Goal: Task Accomplishment & Management: Manage account settings

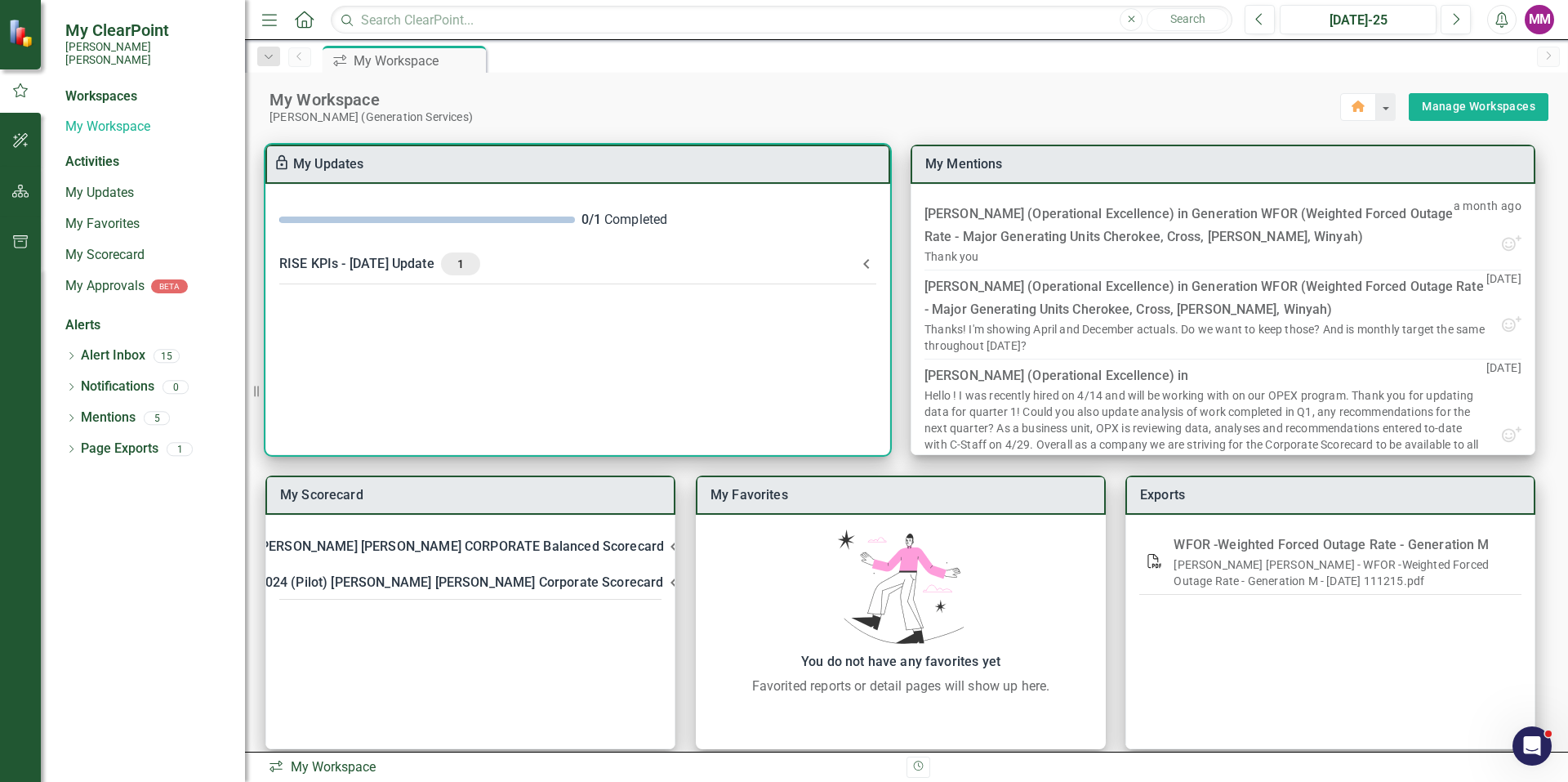
click at [447, 264] on span "1" at bounding box center [461, 263] width 27 height 14
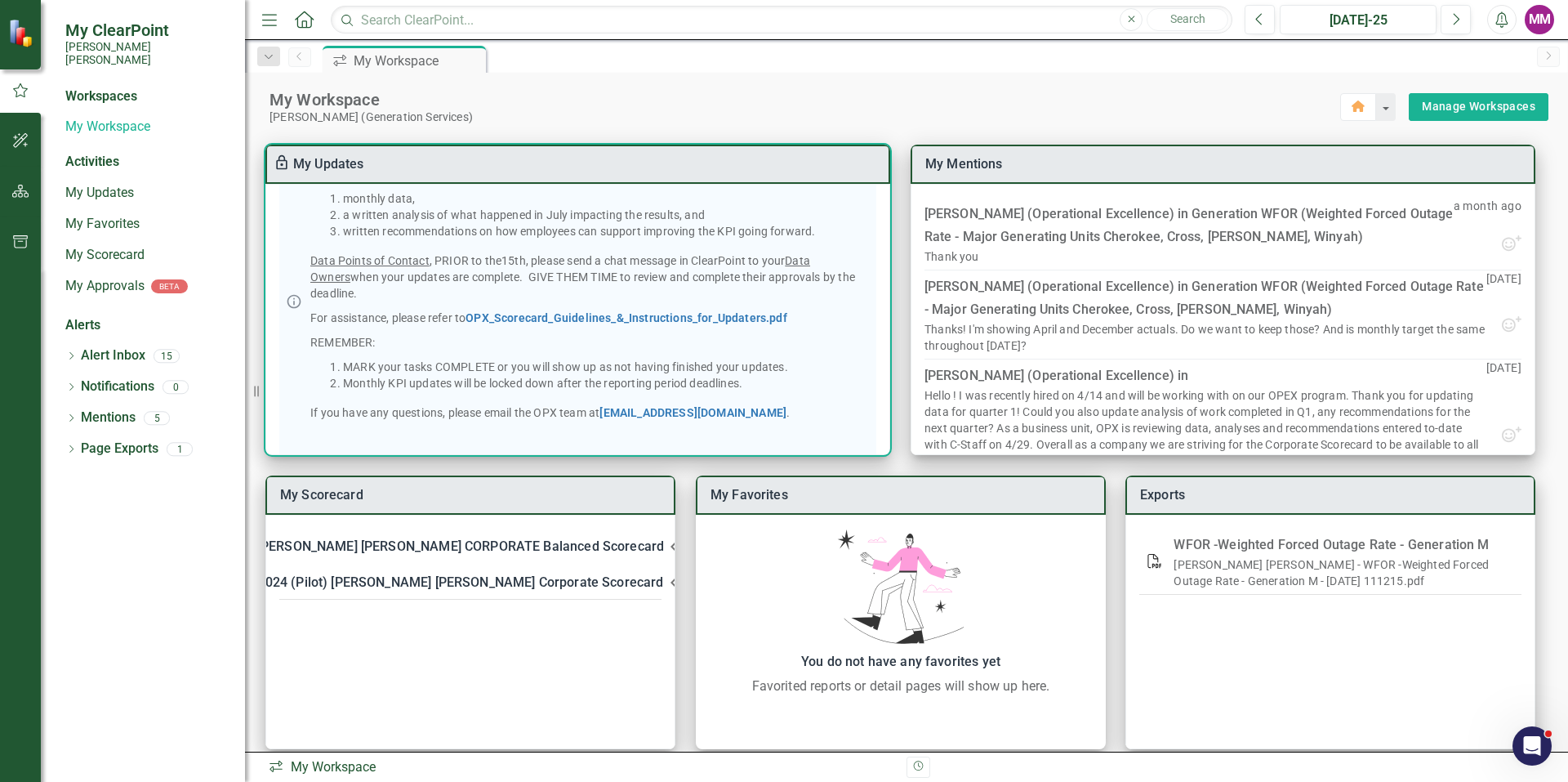
scroll to position [163, 0]
drag, startPoint x: 340, startPoint y: 212, endPoint x: 726, endPoint y: 218, distance: 386.0
click at [726, 218] on li "a written analysis of what happened in July impacting the results, and" at bounding box center [606, 213] width 526 height 16
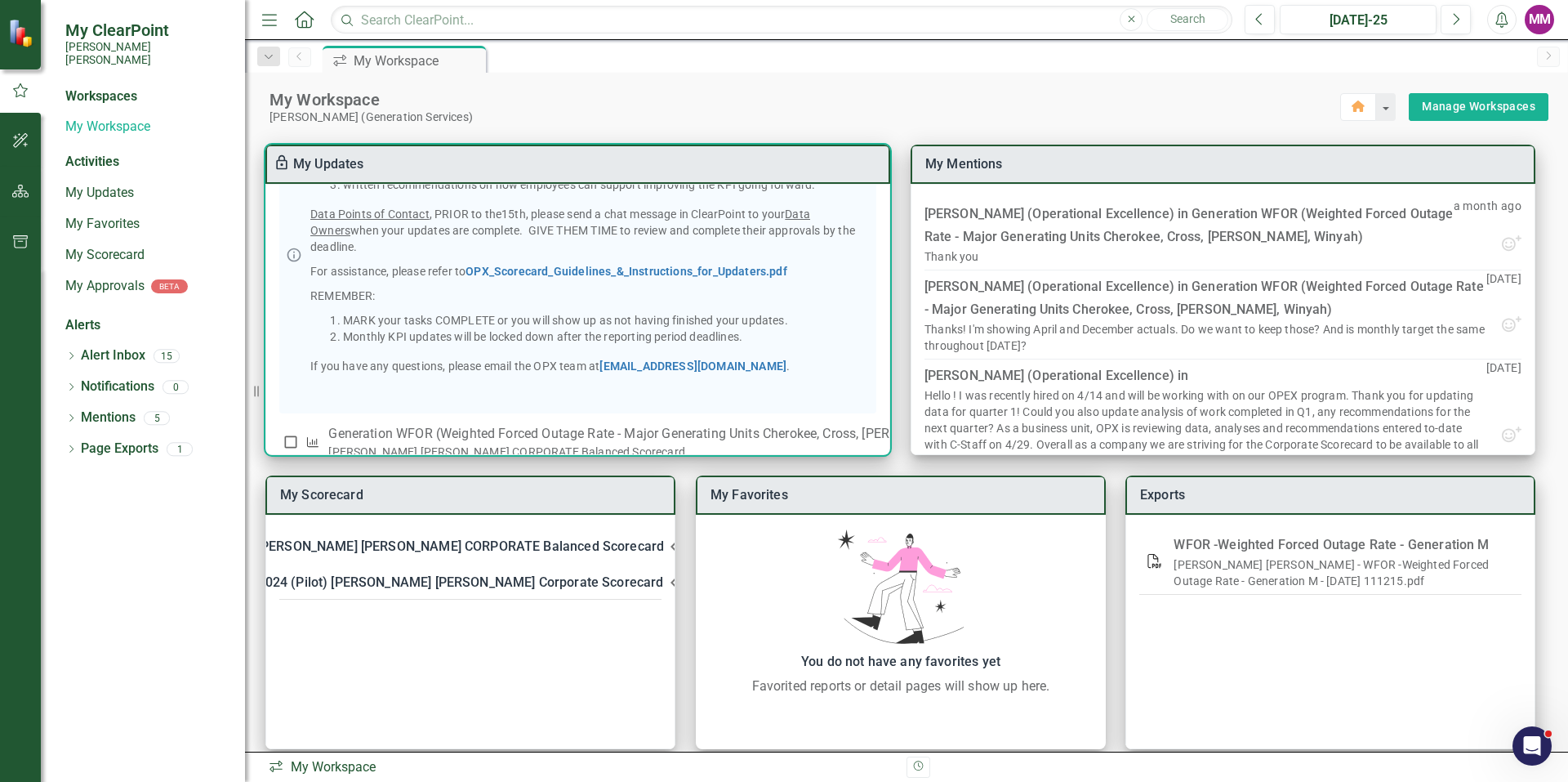
scroll to position [252, 0]
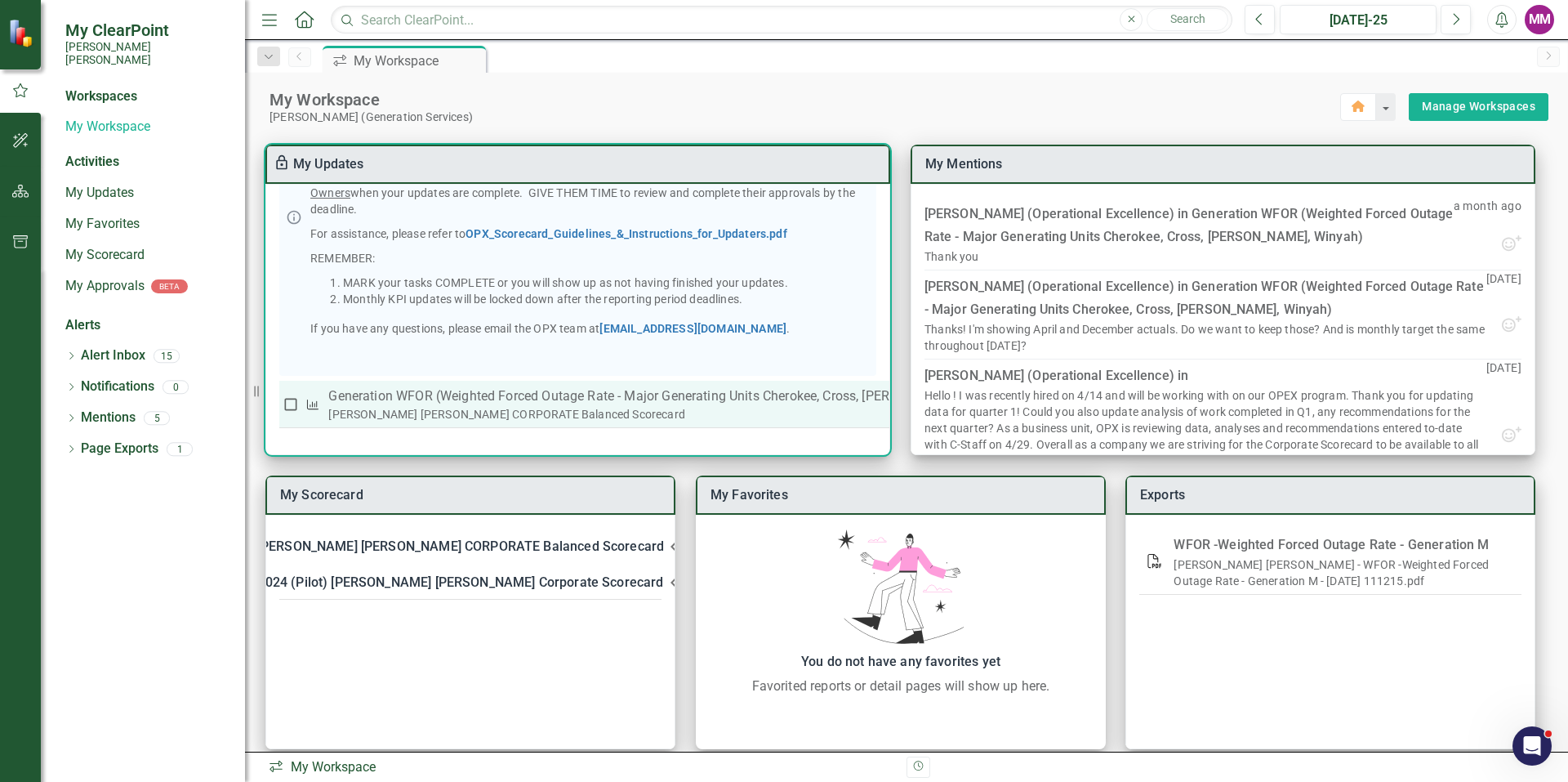
click at [450, 390] on p "Generation WFOR (Weighted Forced Outage Rate - Major Generating Units Cherokee,…" at bounding box center [672, 396] width 688 height 20
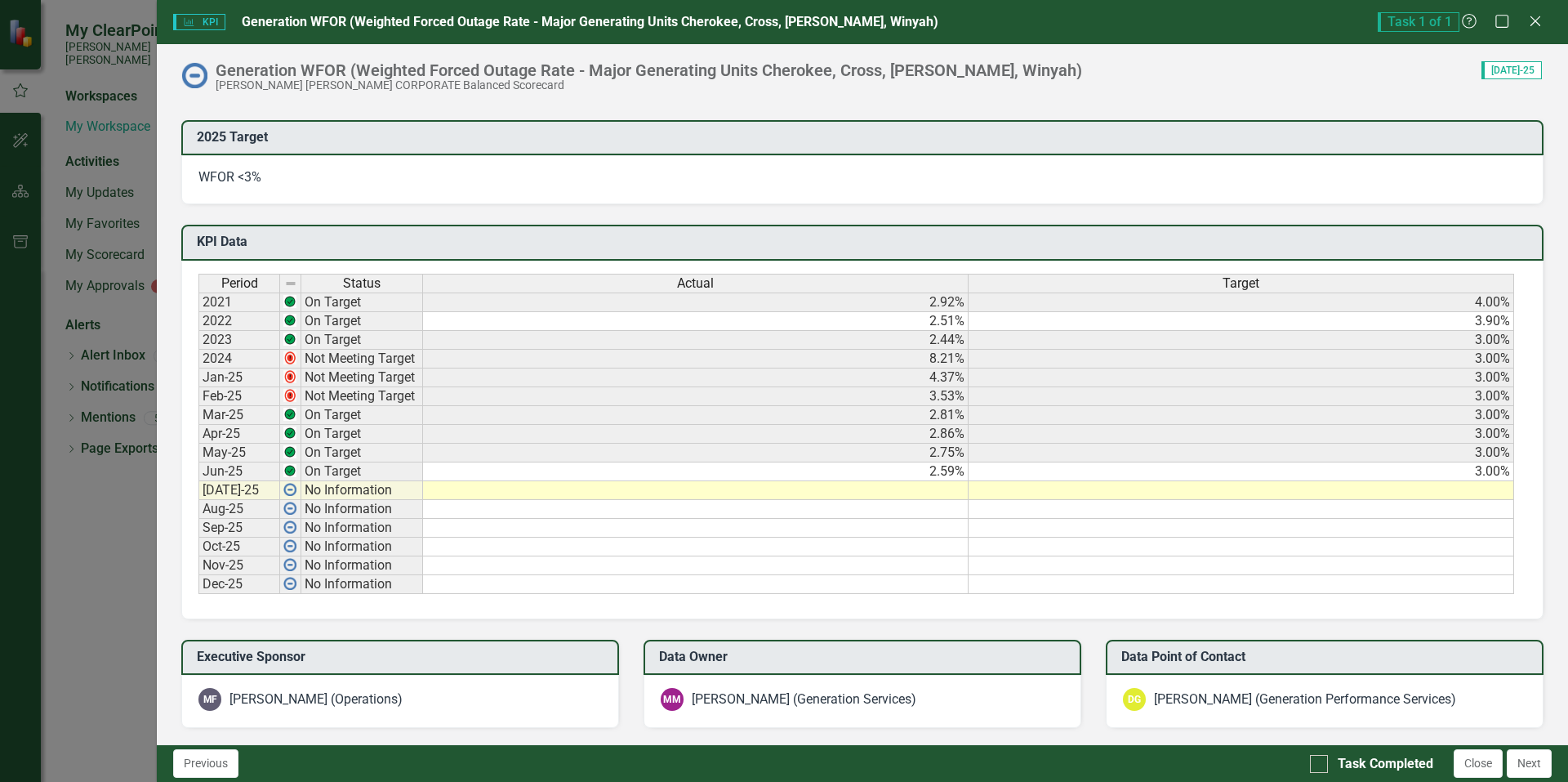
scroll to position [899, 0]
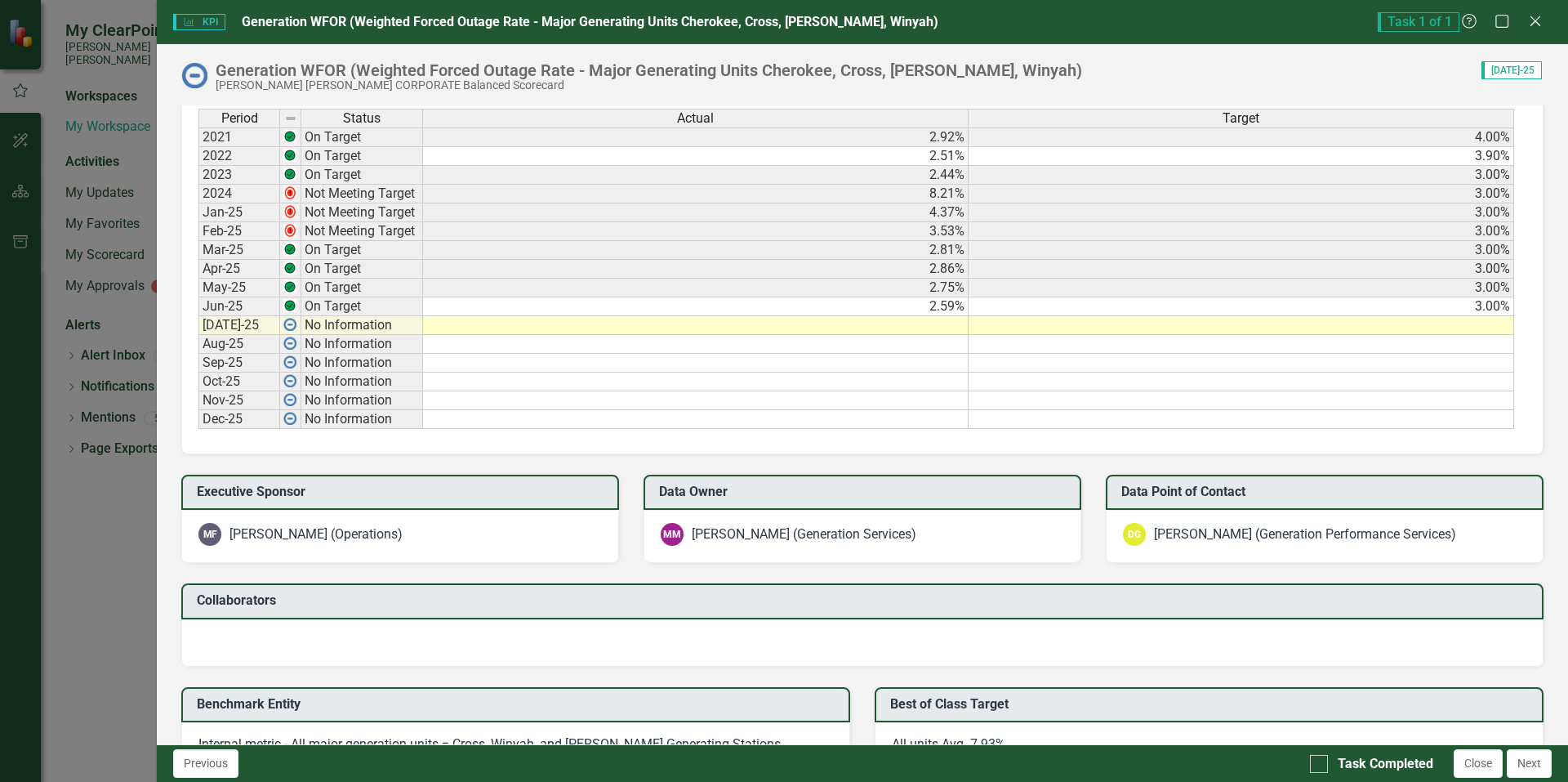
click at [949, 323] on td at bounding box center [695, 326] width 545 height 19
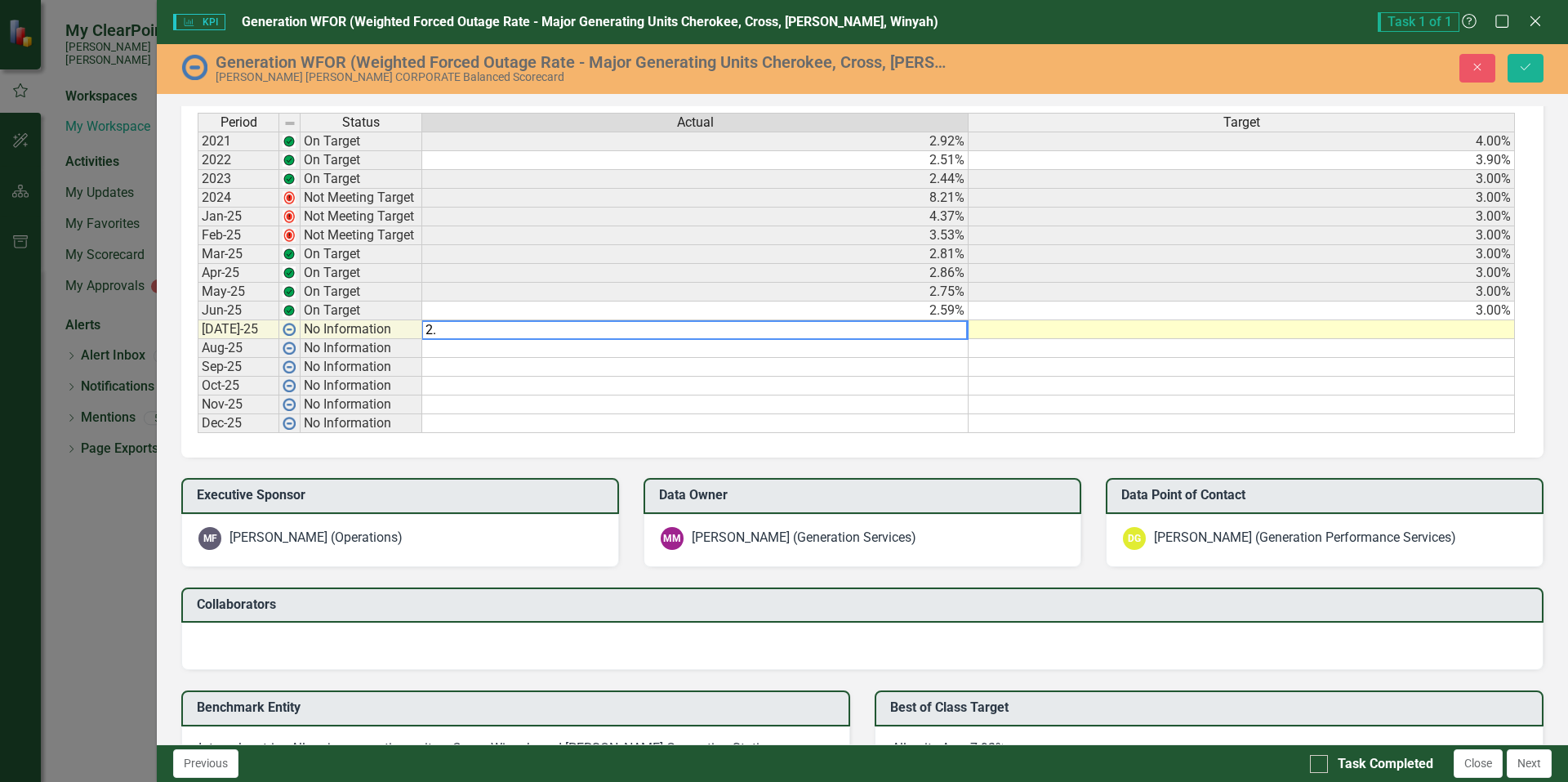
scroll to position [902, 0]
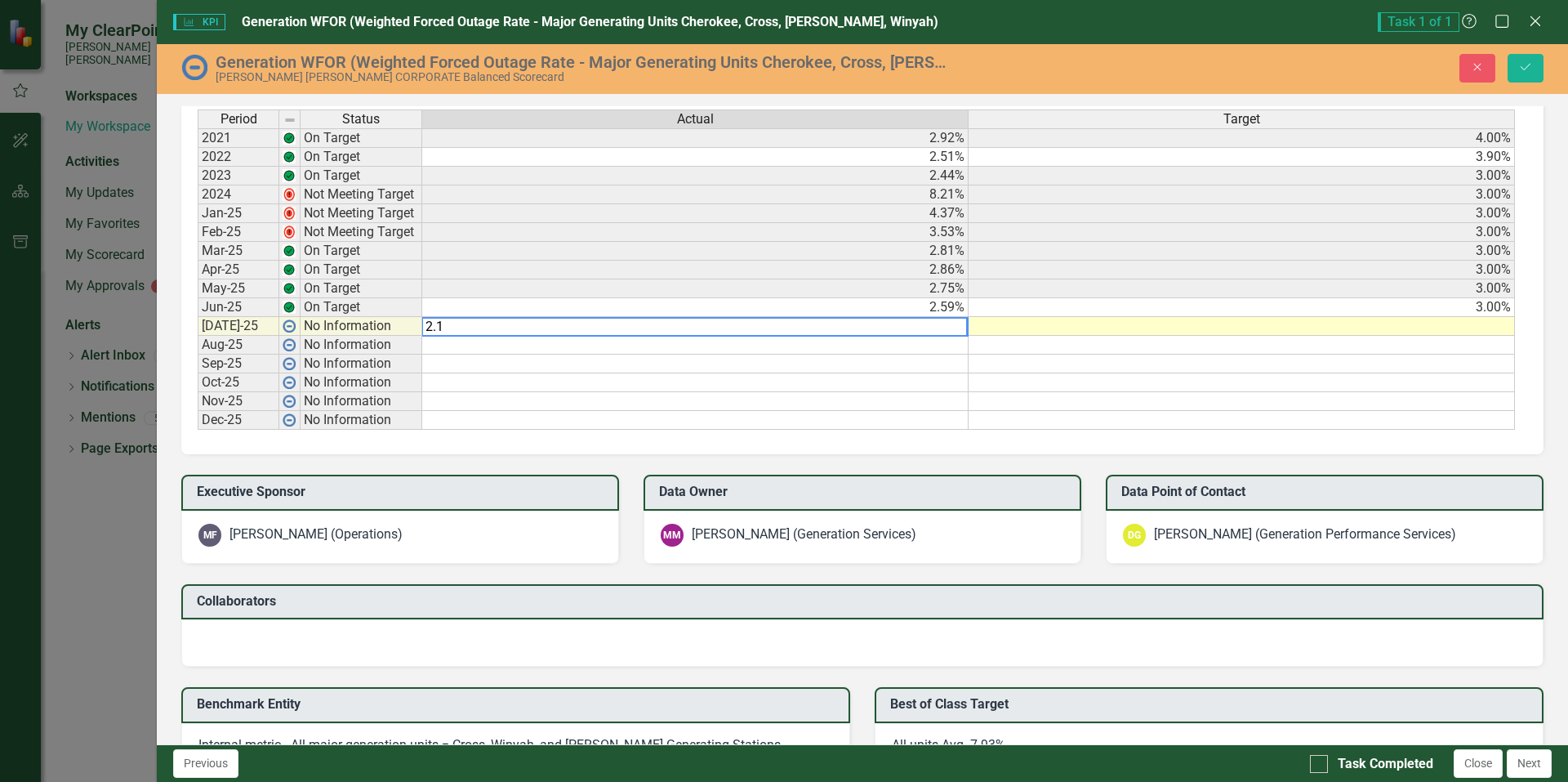
type textarea "2.17"
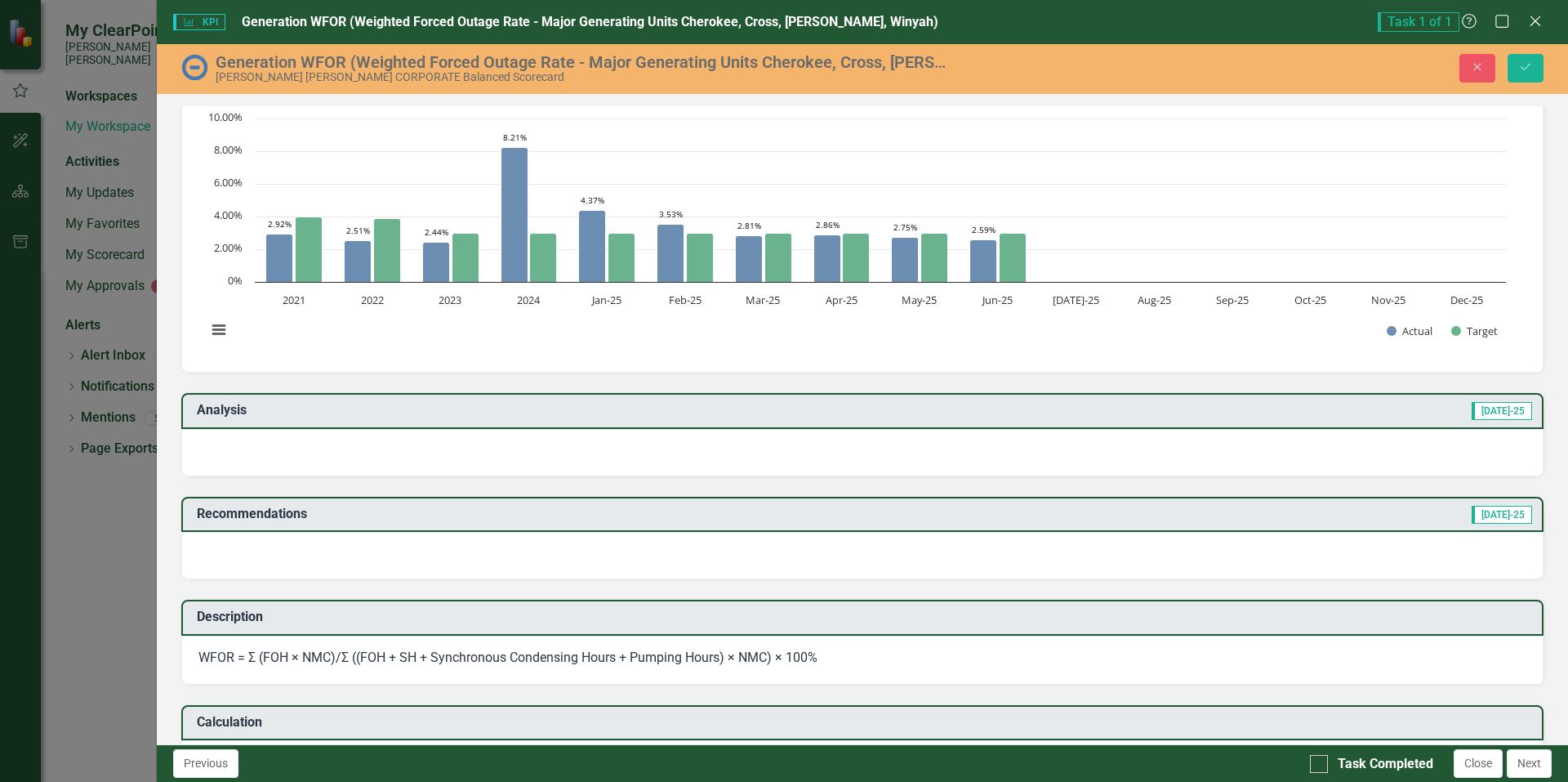
scroll to position [44, 0]
click at [295, 450] on div at bounding box center [862, 453] width 1362 height 48
click at [394, 459] on div at bounding box center [862, 453] width 1362 height 48
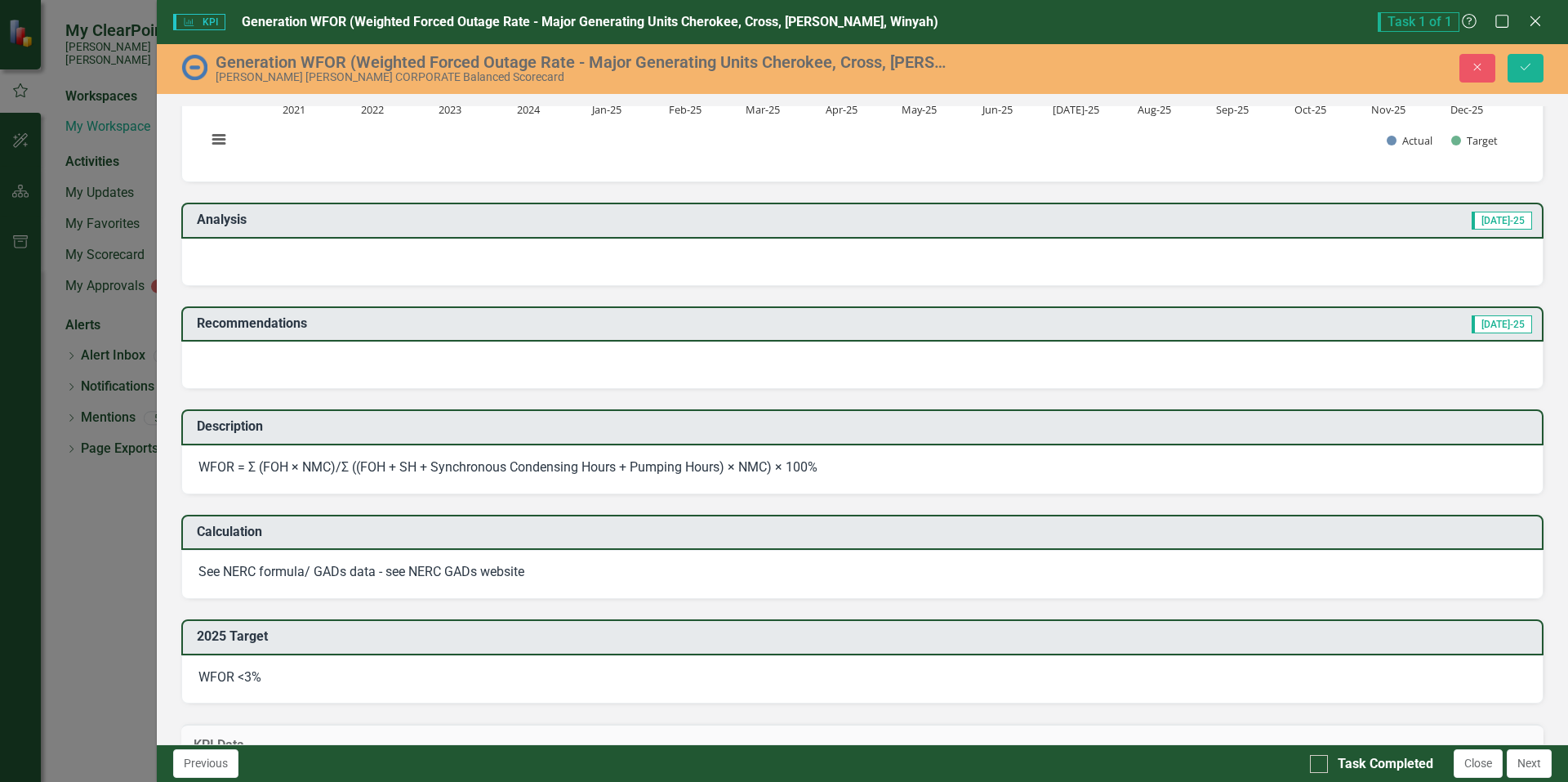
scroll to position [125, 0]
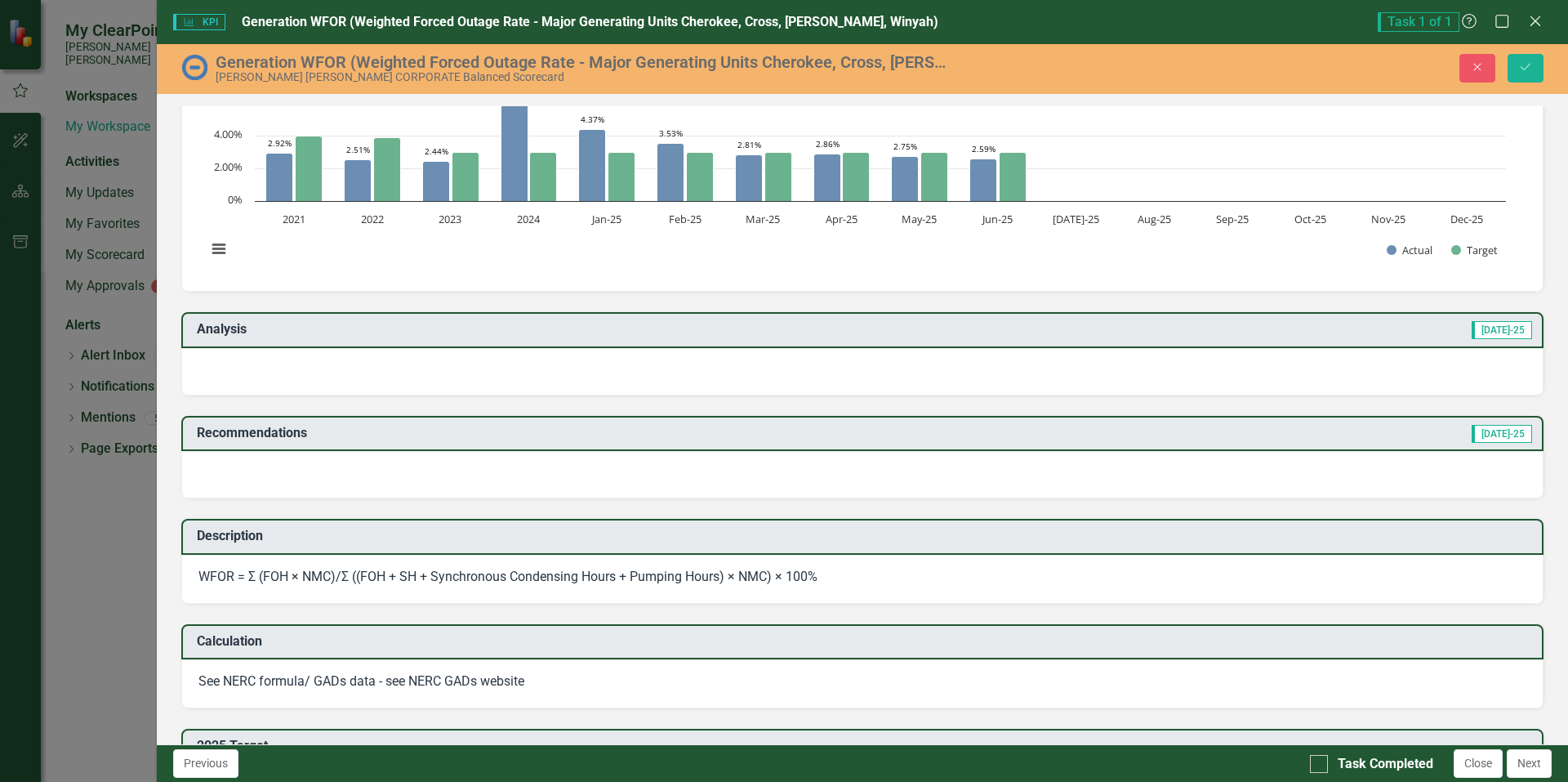
click at [245, 374] on div at bounding box center [862, 372] width 1362 height 48
click at [1520, 65] on icon "Save" at bounding box center [1524, 67] width 14 height 11
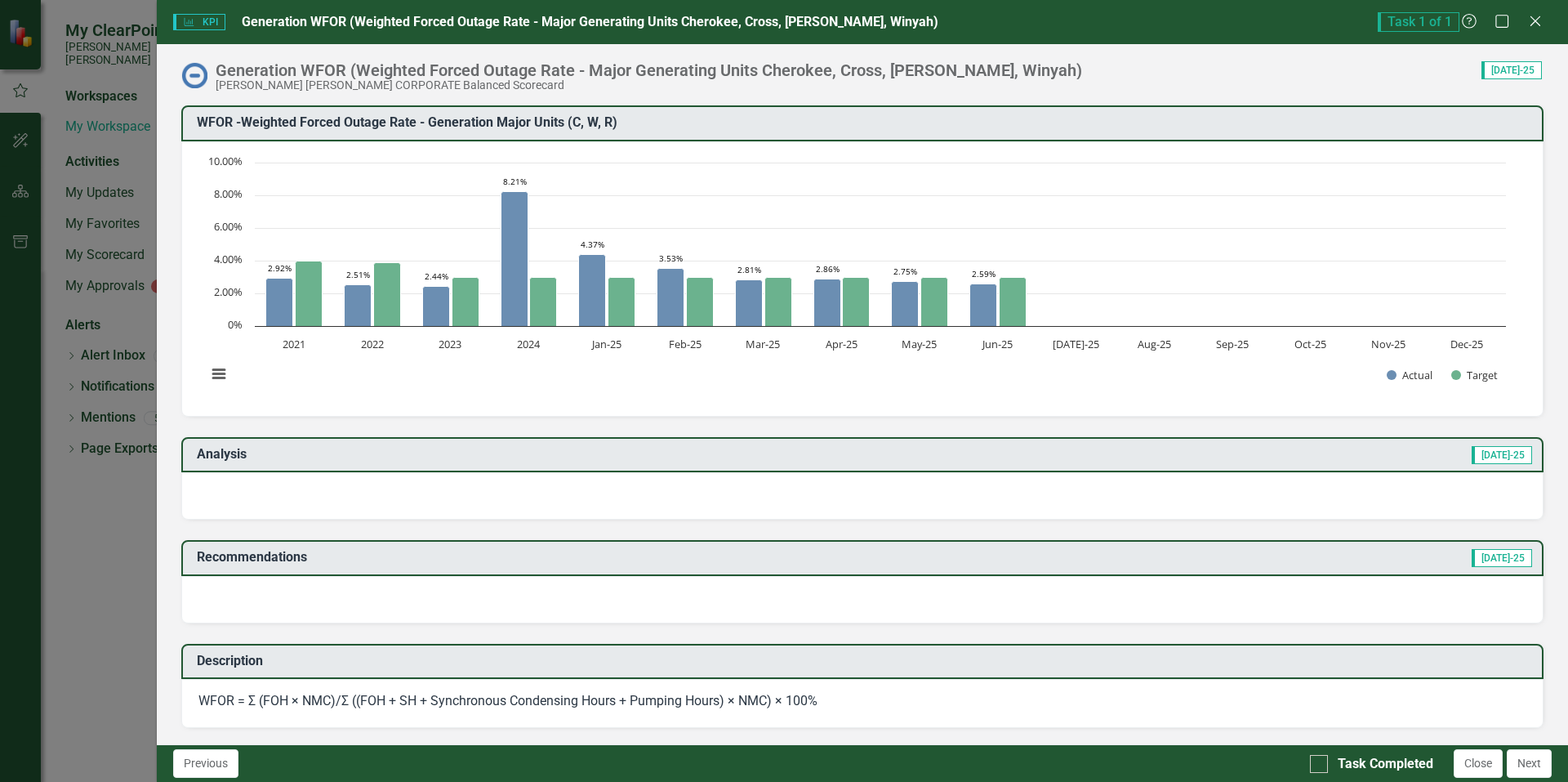
click at [259, 486] on div at bounding box center [862, 496] width 1362 height 48
click at [254, 482] on div at bounding box center [862, 496] width 1362 height 48
click at [254, 483] on div at bounding box center [862, 496] width 1362 height 48
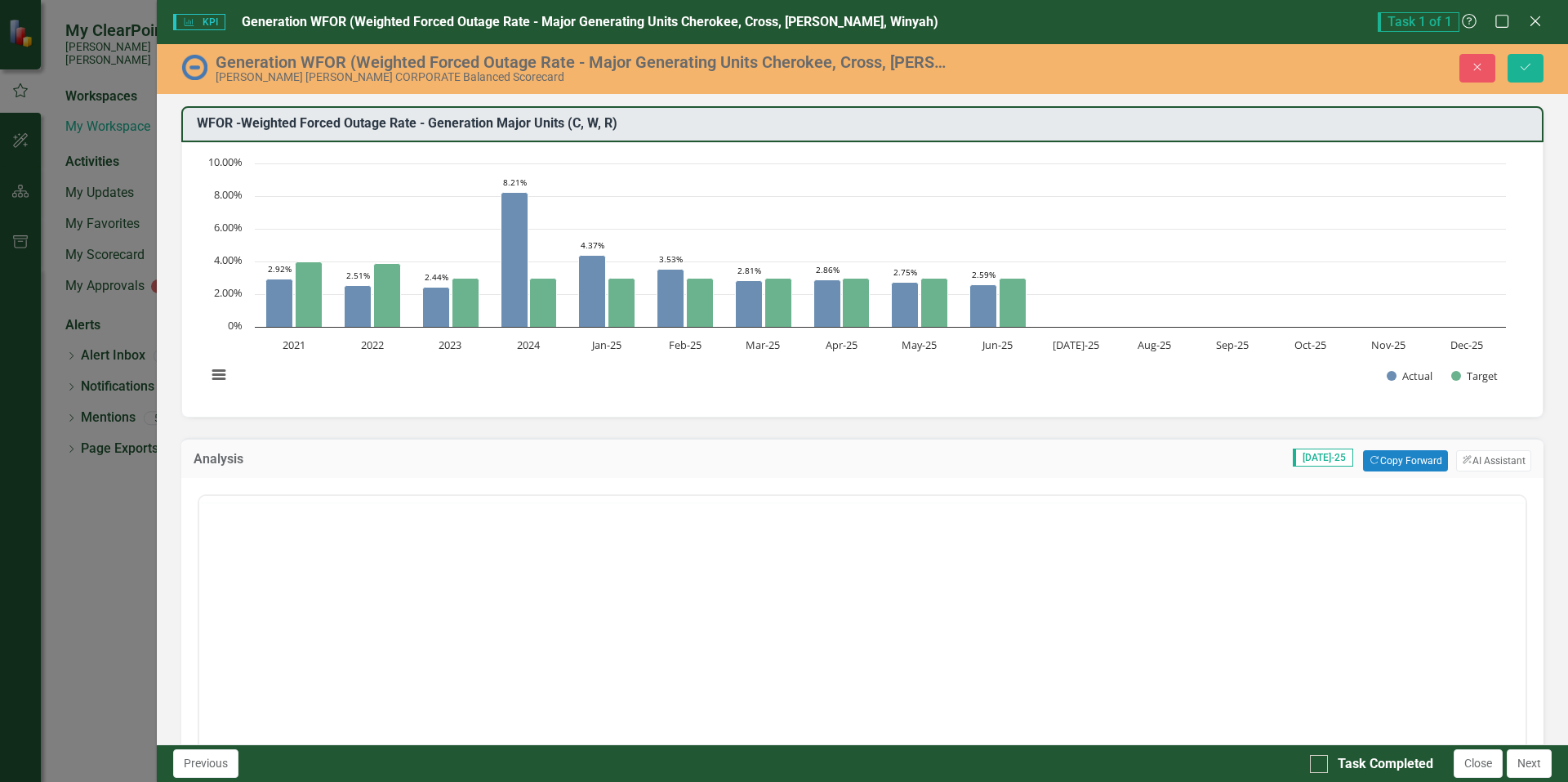
scroll to position [0, 0]
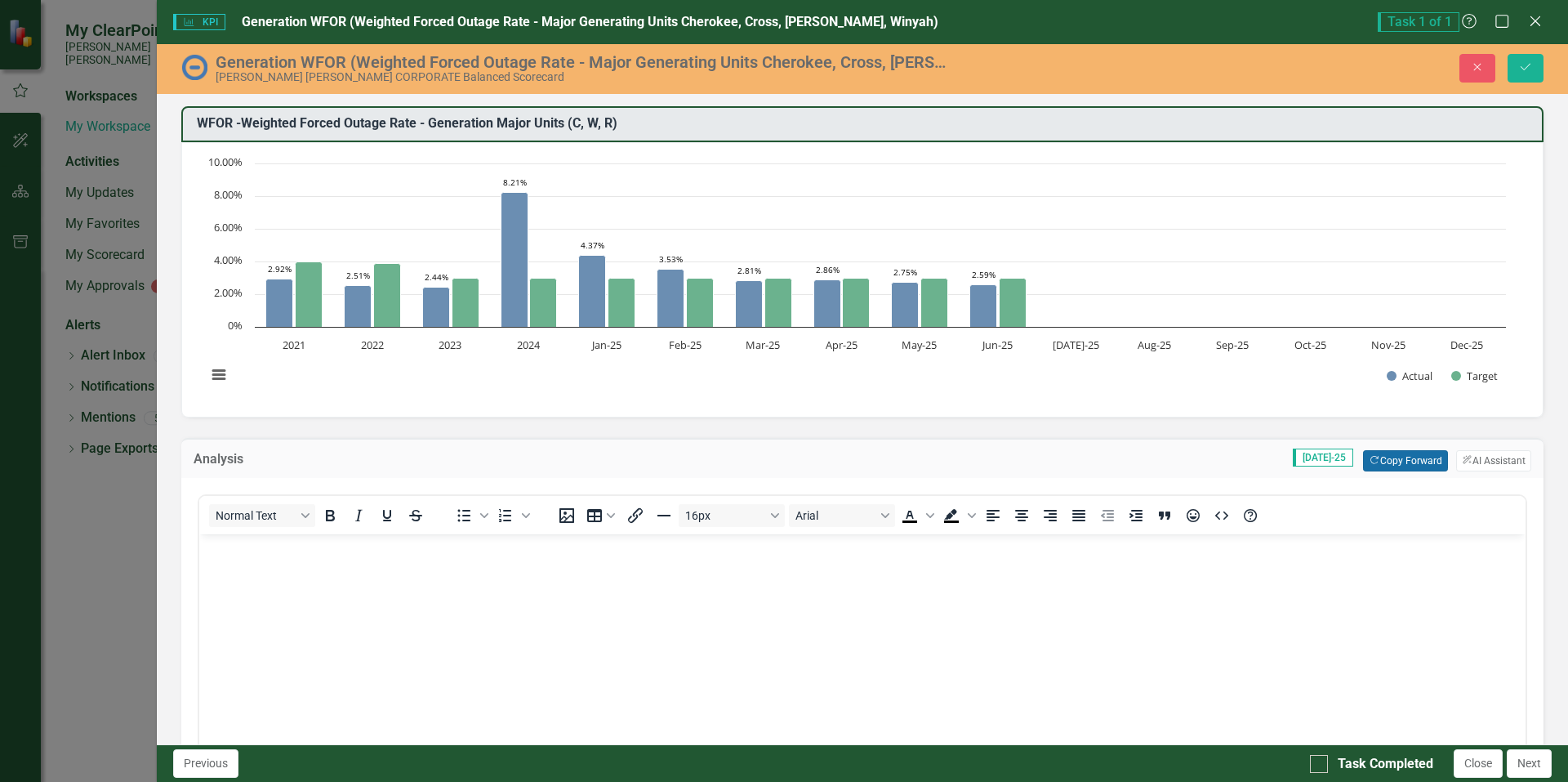
click at [1375, 460] on button "Copy Forward Copy Forward" at bounding box center [1405, 461] width 85 height 21
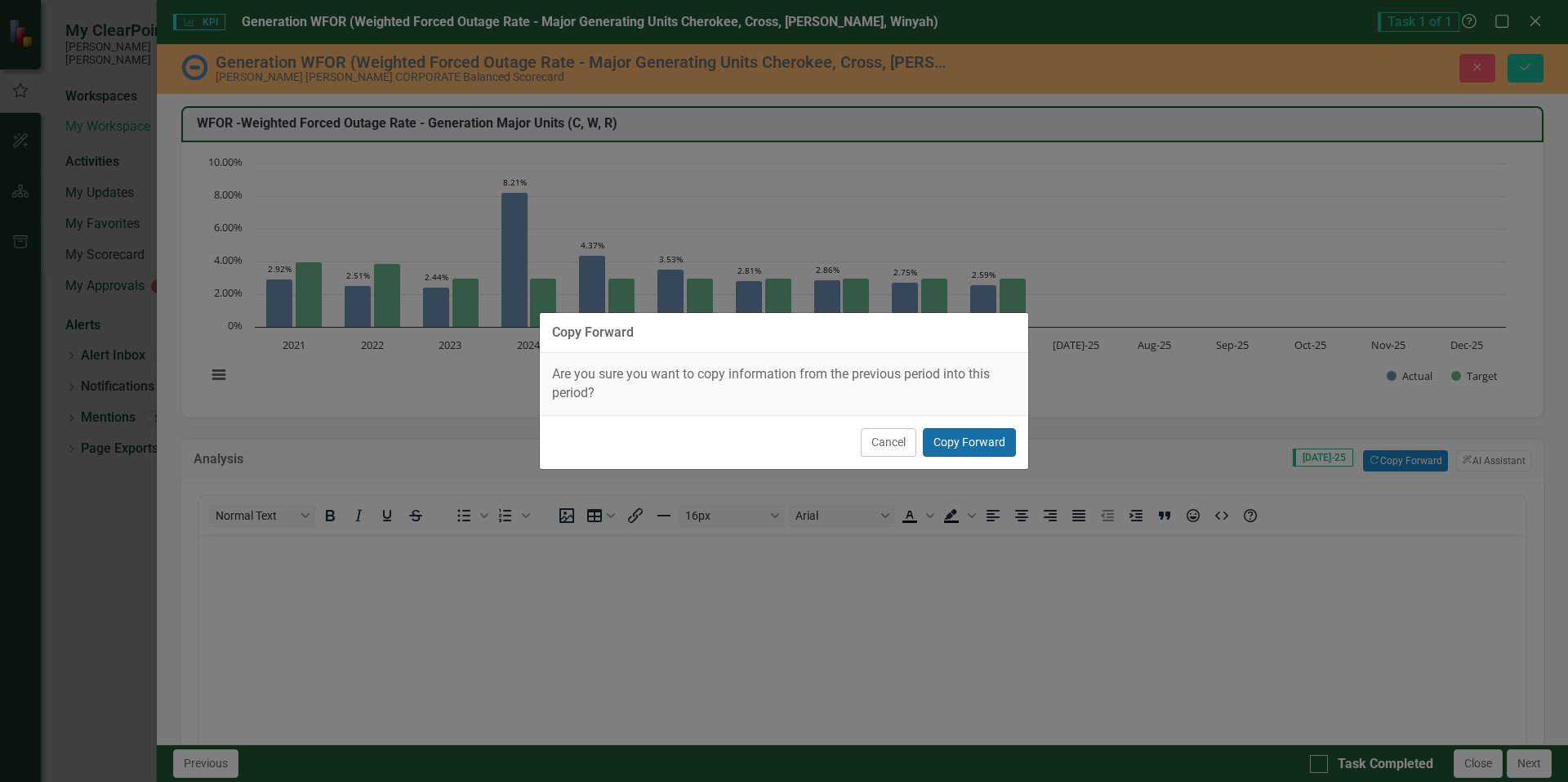
click at [974, 445] on button "Copy Forward" at bounding box center [969, 442] width 93 height 29
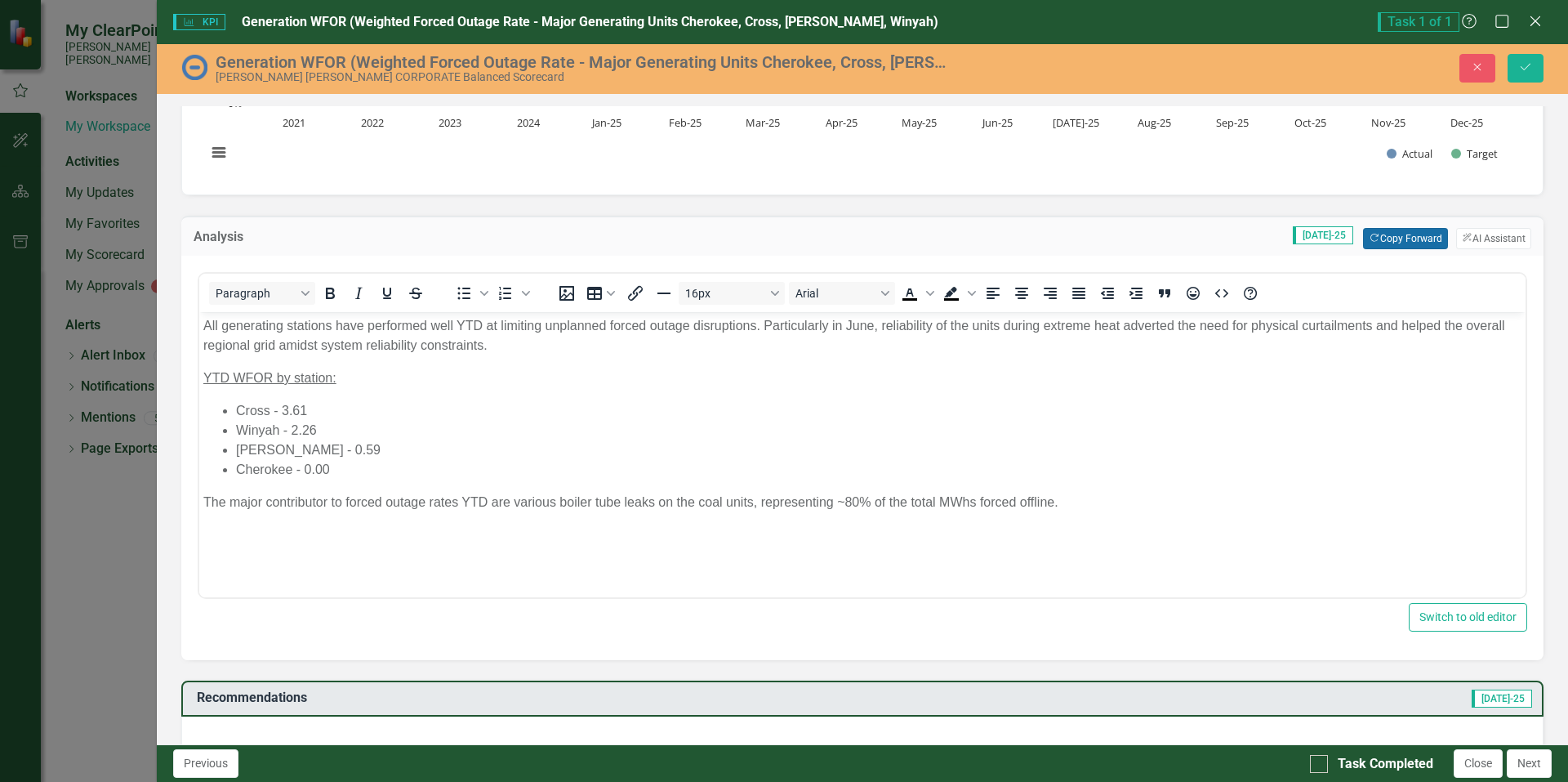
scroll to position [245, 0]
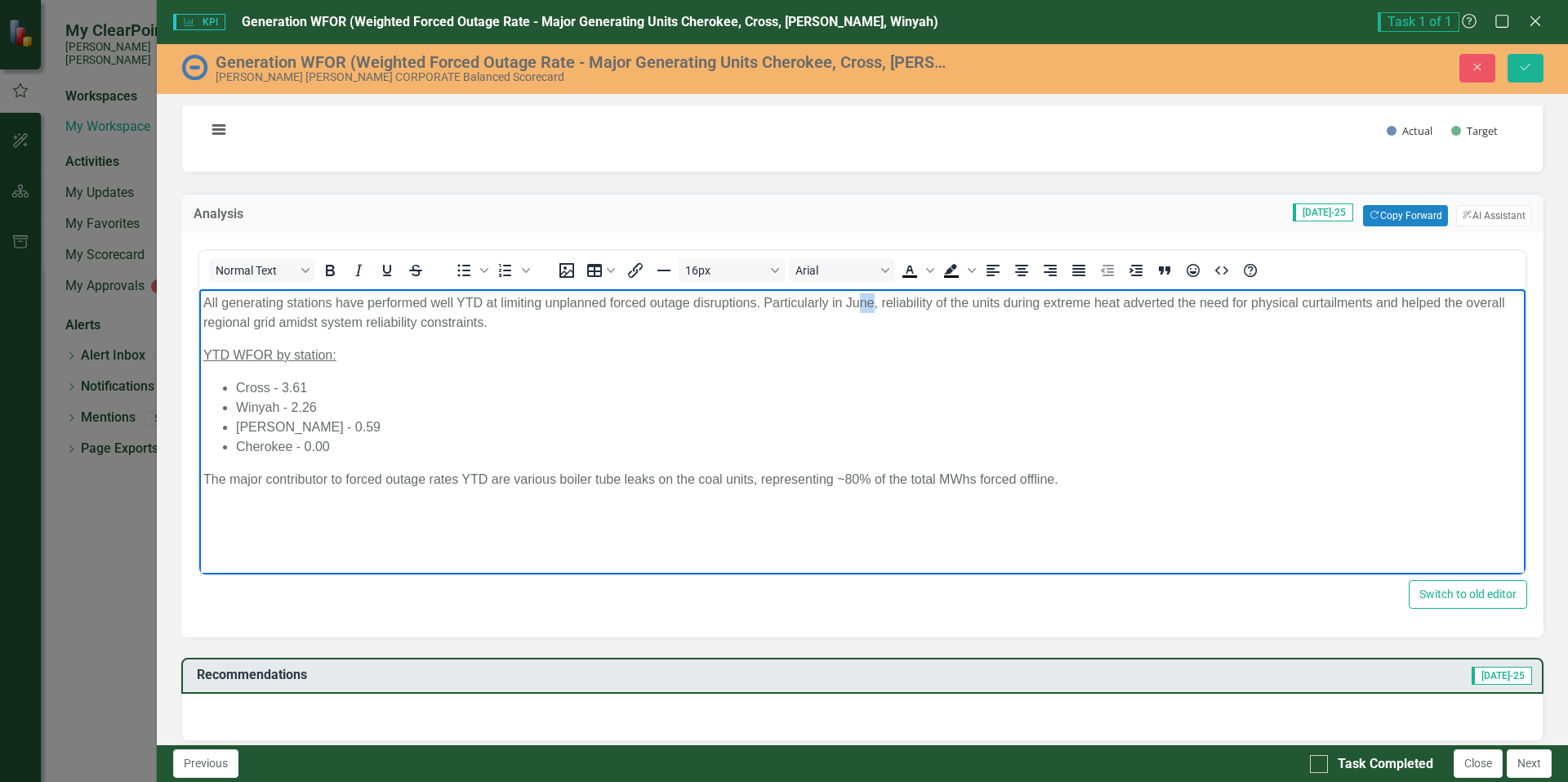
drag, startPoint x: 860, startPoint y: 301, endPoint x: 876, endPoint y: 302, distance: 16.0
click at [876, 302] on p "All generating stations have performed well YTD at limiting unplanned forced ou…" at bounding box center [861, 313] width 1317 height 39
drag, startPoint x: 765, startPoint y: 304, endPoint x: 842, endPoint y: 299, distance: 77.2
click at [842, 299] on p "All generating stations have performed well YTD at limiting unplanned forced ou…" at bounding box center [861, 313] width 1317 height 39
click at [809, 314] on p "All generating stations have performed well YTD at limiting unplanned forced ou…" at bounding box center [861, 313] width 1317 height 39
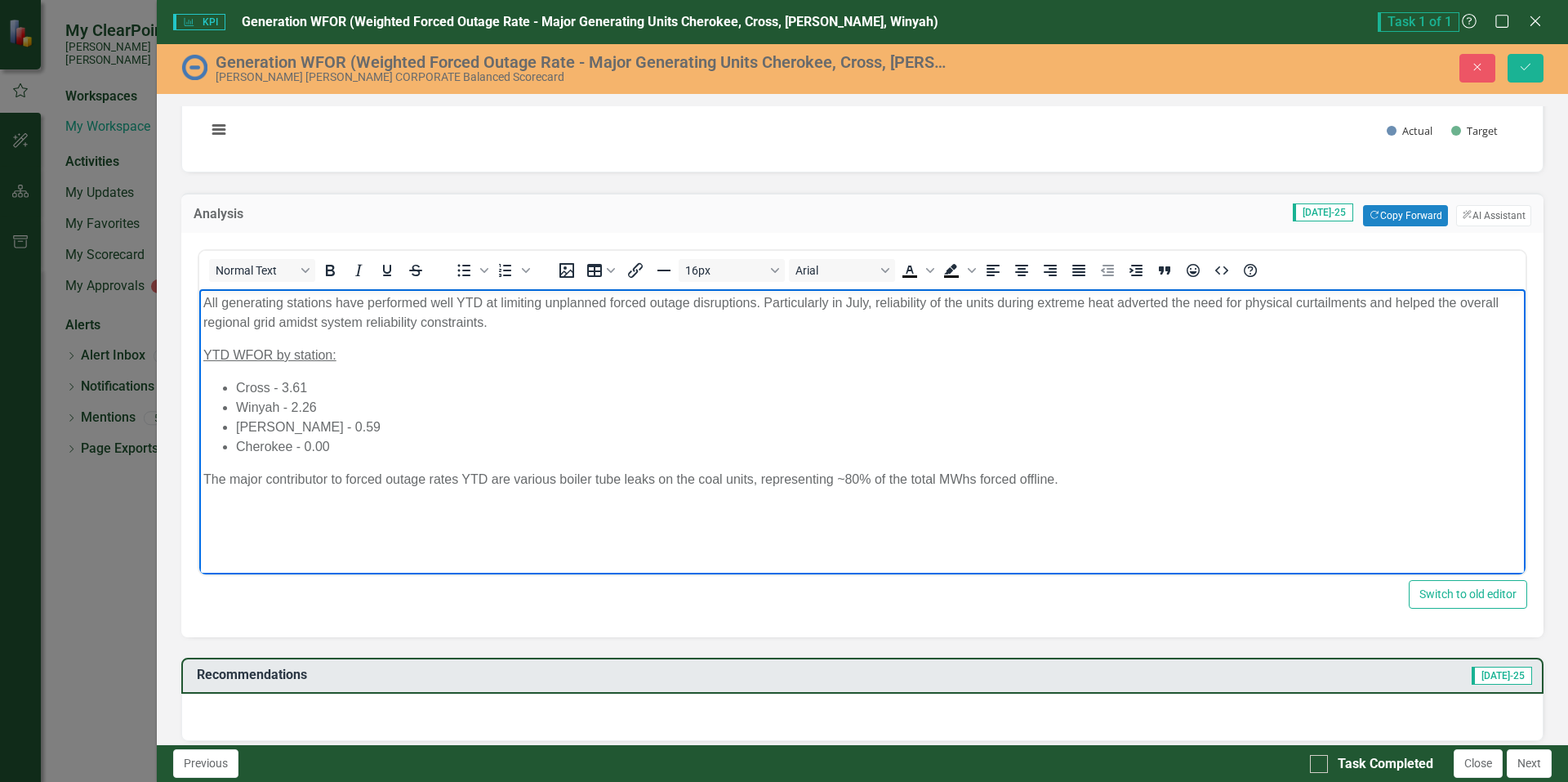
click at [1117, 301] on p "All generating stations have performed well YTD at limiting unplanned forced ou…" at bounding box center [861, 313] width 1317 height 39
drag, startPoint x: 765, startPoint y: 303, endPoint x: 871, endPoint y: 304, distance: 106.0
click at [871, 304] on p "All generating stations have performed well YTD at limiting unplanned forced ou…" at bounding box center [861, 313] width 1317 height 39
click at [1288, 301] on p "All generating stations have performed well YTD at limiting unplanned forced ou…" at bounding box center [861, 313] width 1317 height 39
click at [1336, 304] on p "All generating stations have performed well YTD at limiting unplanned forced ou…" at bounding box center [861, 313] width 1317 height 39
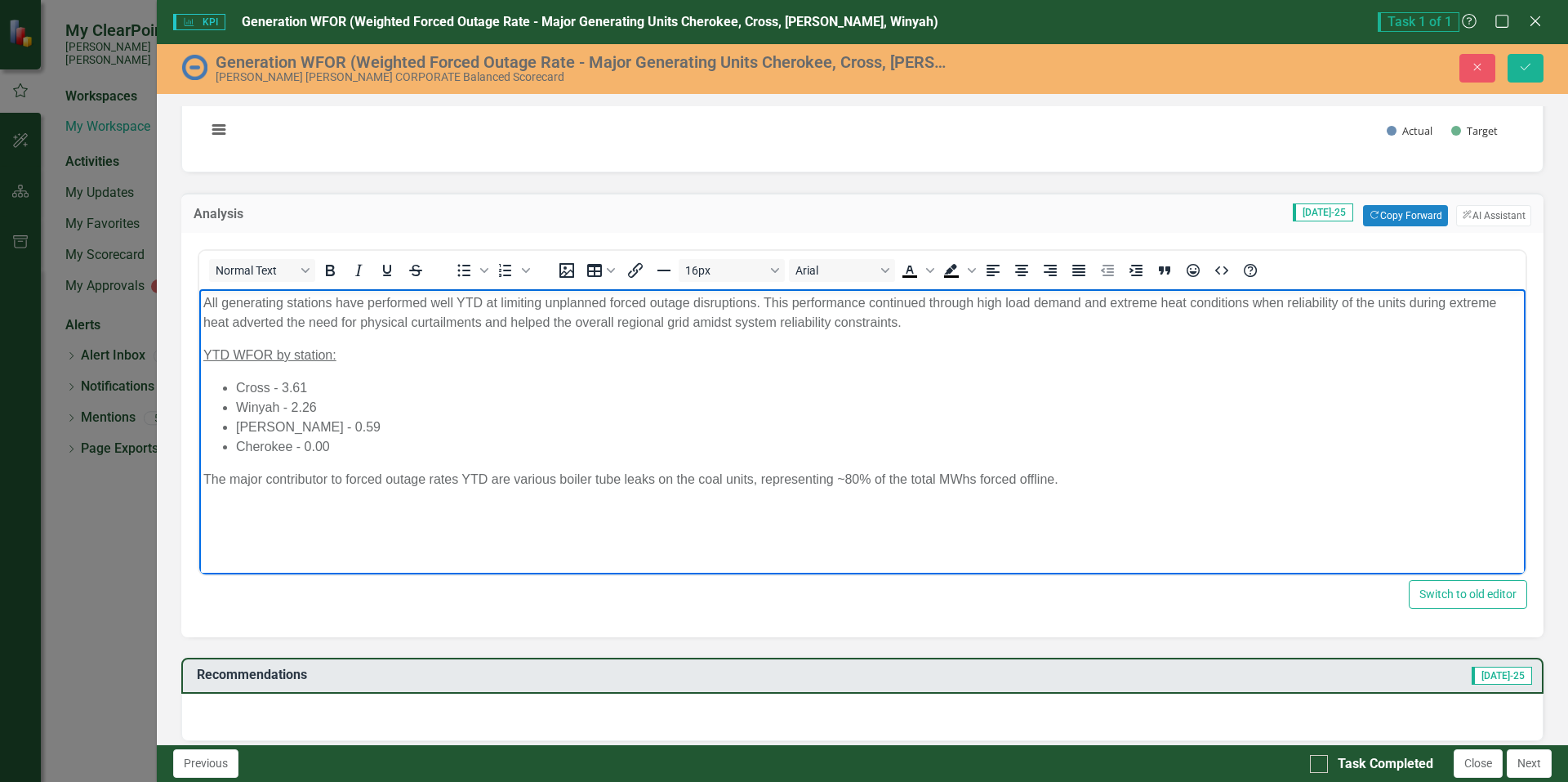
click at [791, 302] on p "All generating stations have performed well YTD at limiting unplanned forced ou…" at bounding box center [861, 313] width 1317 height 39
drag, startPoint x: 1079, startPoint y: 300, endPoint x: 1125, endPoint y: 299, distance: 46.0
click at [1125, 299] on p "All generating stations have performed well YTD at limiting unplanned forced ou…" at bounding box center [861, 313] width 1317 height 39
click at [1244, 301] on p "All generating stations have performed well YTD at limiting unplanned forced ou…" at bounding box center [861, 313] width 1317 height 39
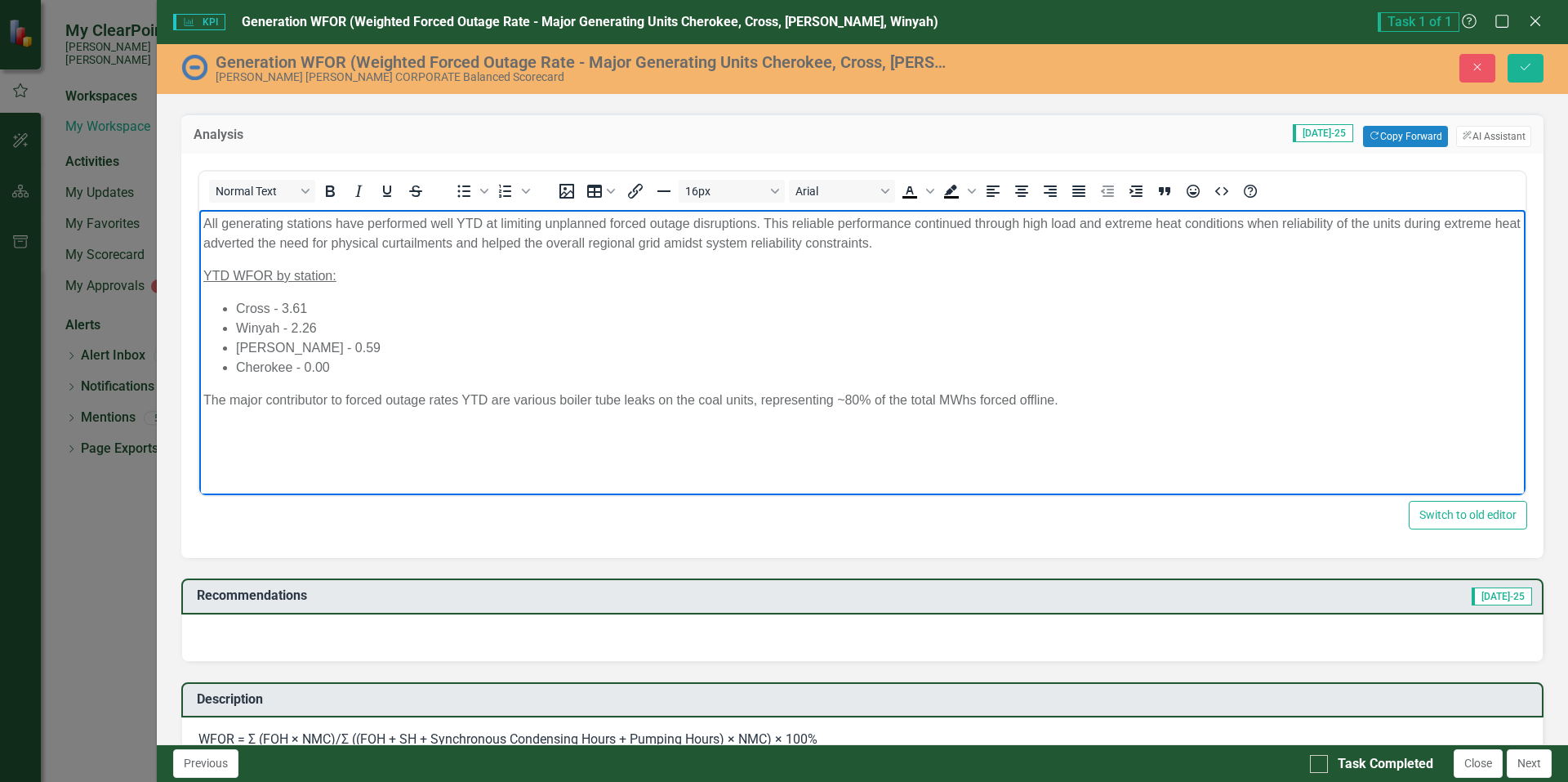
scroll to position [327, 0]
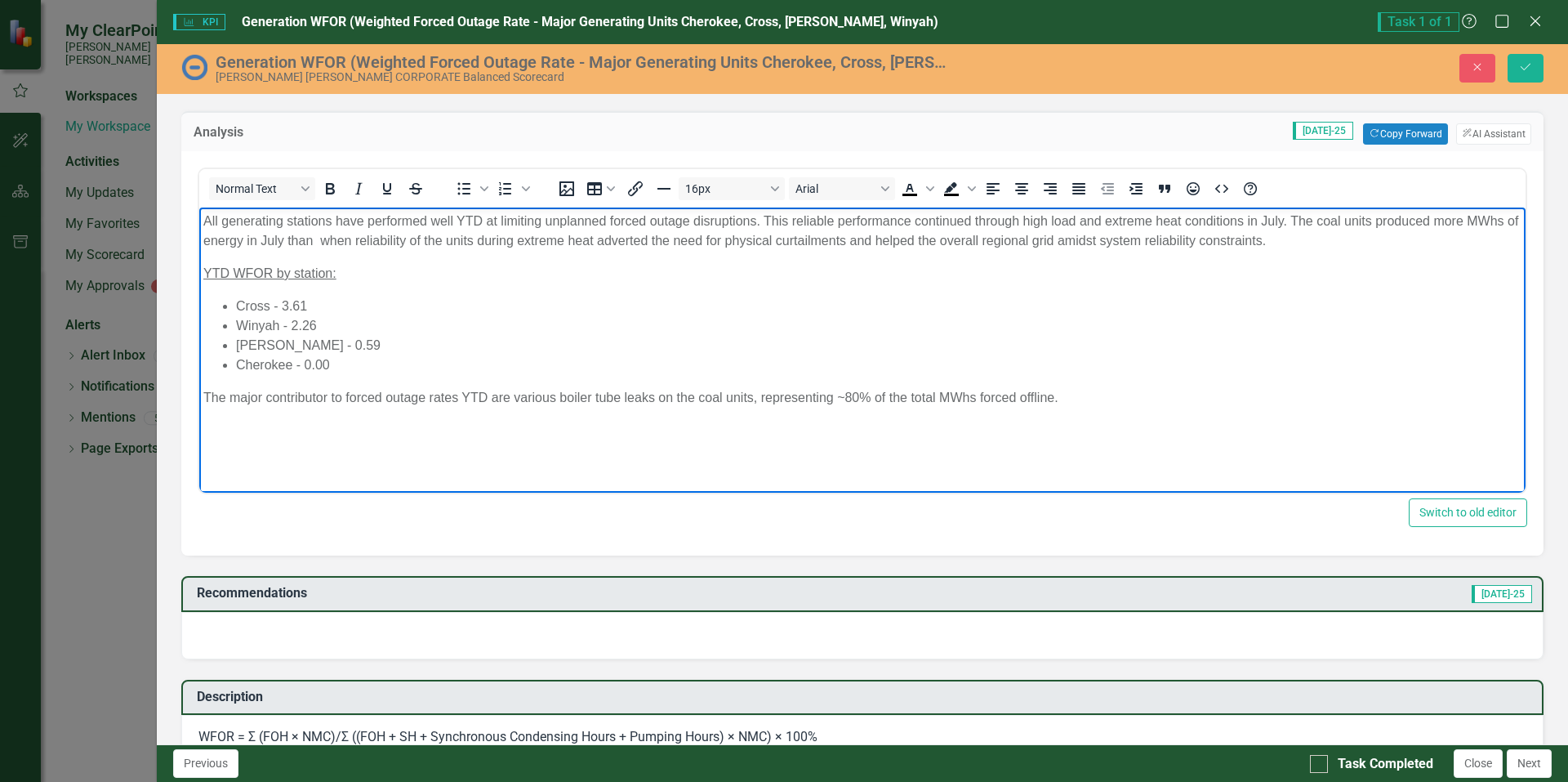
click at [331, 236] on p "All generating stations have performed well YTD at limiting unplanned forced ou…" at bounding box center [861, 231] width 1317 height 39
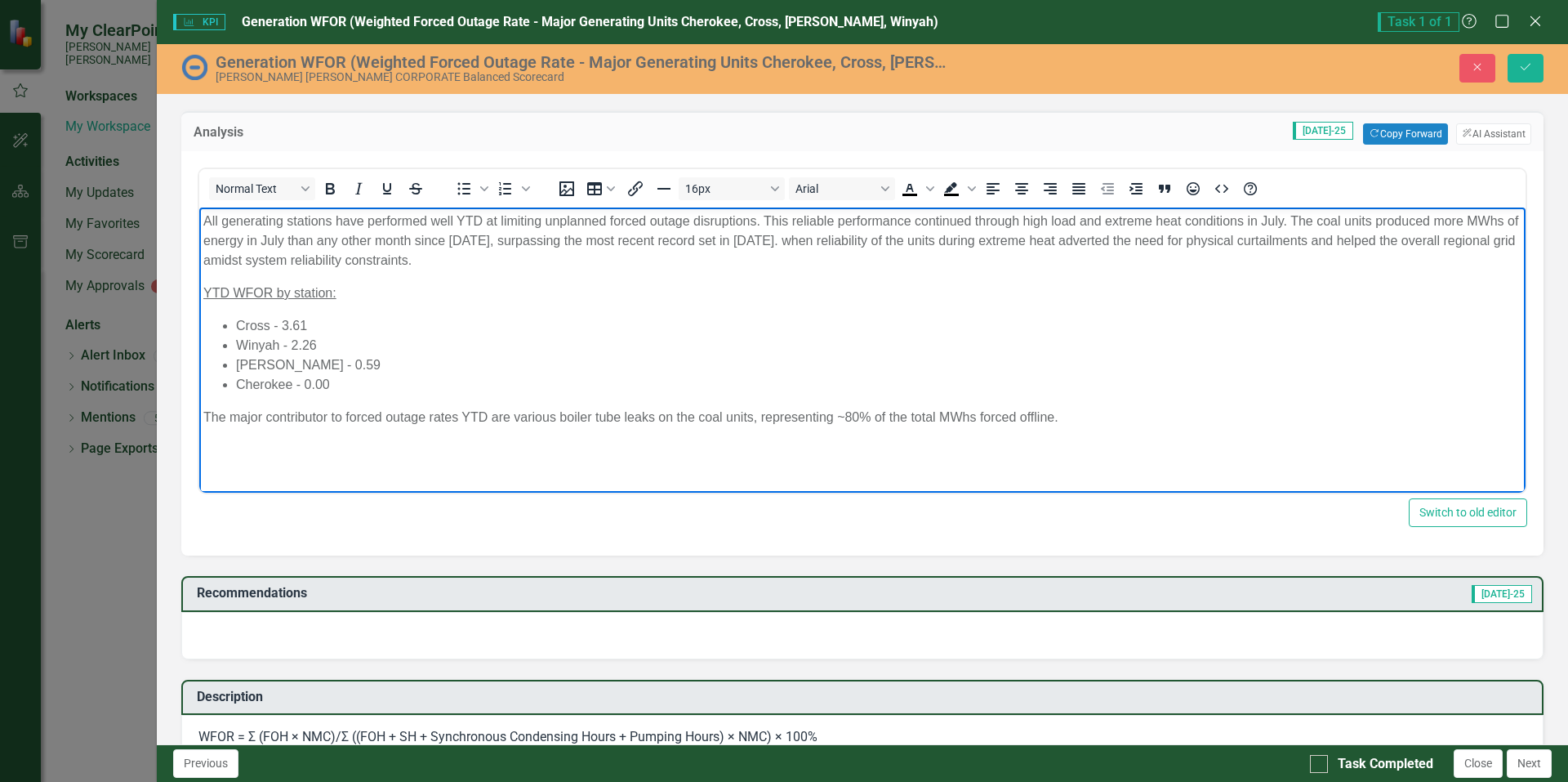
drag, startPoint x: 829, startPoint y: 238, endPoint x: 835, endPoint y: 258, distance: 20.9
click at [835, 258] on p "All generating stations have performed well YTD at limiting unplanned forced ou…" at bounding box center [861, 241] width 1317 height 59
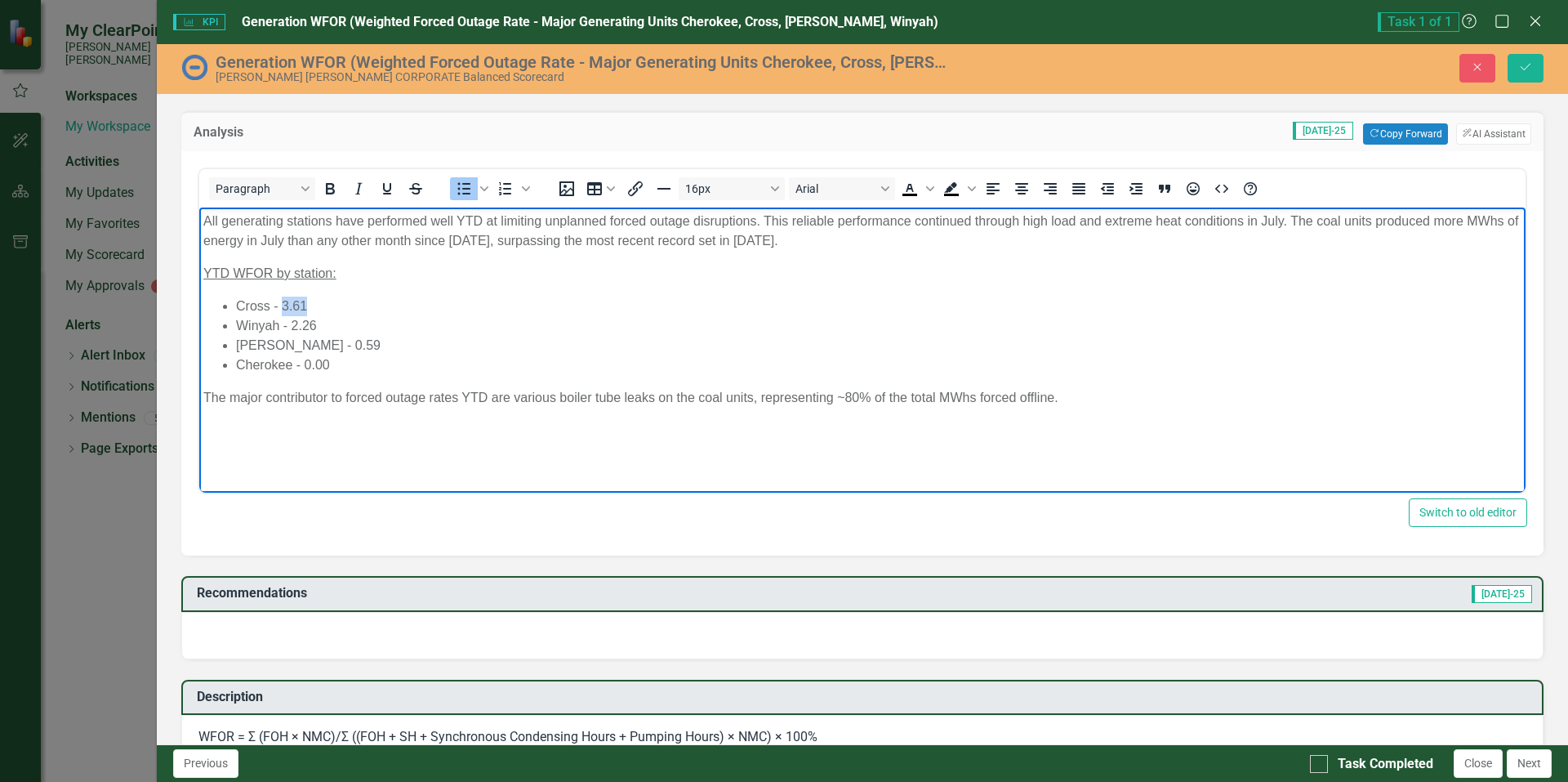
drag, startPoint x: 282, startPoint y: 304, endPoint x: 313, endPoint y: 305, distance: 31.0
click at [313, 305] on li "Cross - 3.61" at bounding box center [878, 306] width 1285 height 20
click at [307, 339] on li "[PERSON_NAME] - 0.59" at bounding box center [878, 345] width 1285 height 20
drag, startPoint x: 290, startPoint y: 321, endPoint x: 317, endPoint y: 318, distance: 27.2
click at [317, 318] on li "Winyah - 2.26" at bounding box center [878, 326] width 1285 height 20
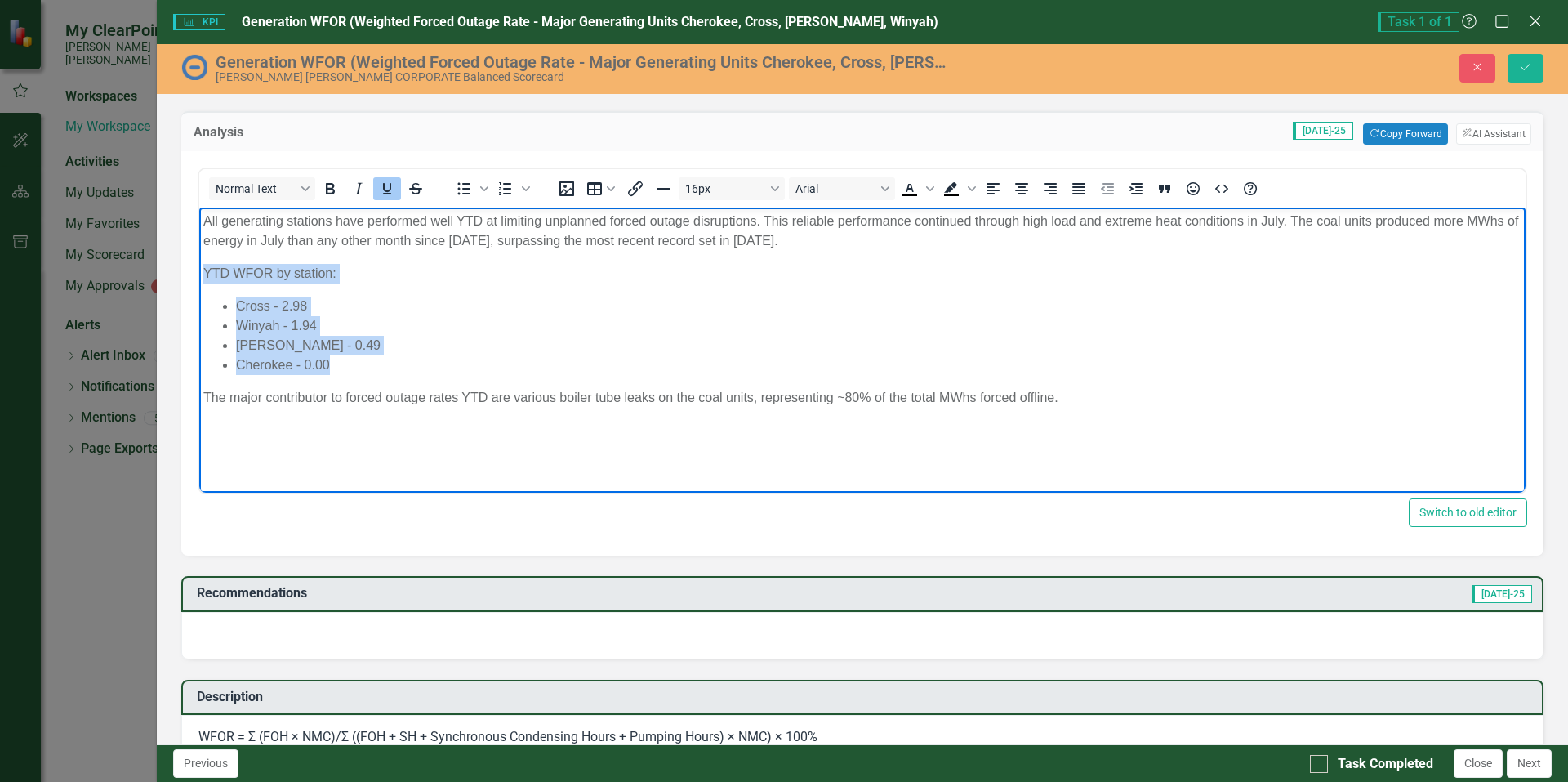
drag, startPoint x: 341, startPoint y: 362, endPoint x: 200, endPoint y: 264, distance: 171.7
click at [200, 264] on body "All generating stations have performed well YTD at limiting unplanned forced ou…" at bounding box center [862, 330] width 1326 height 245
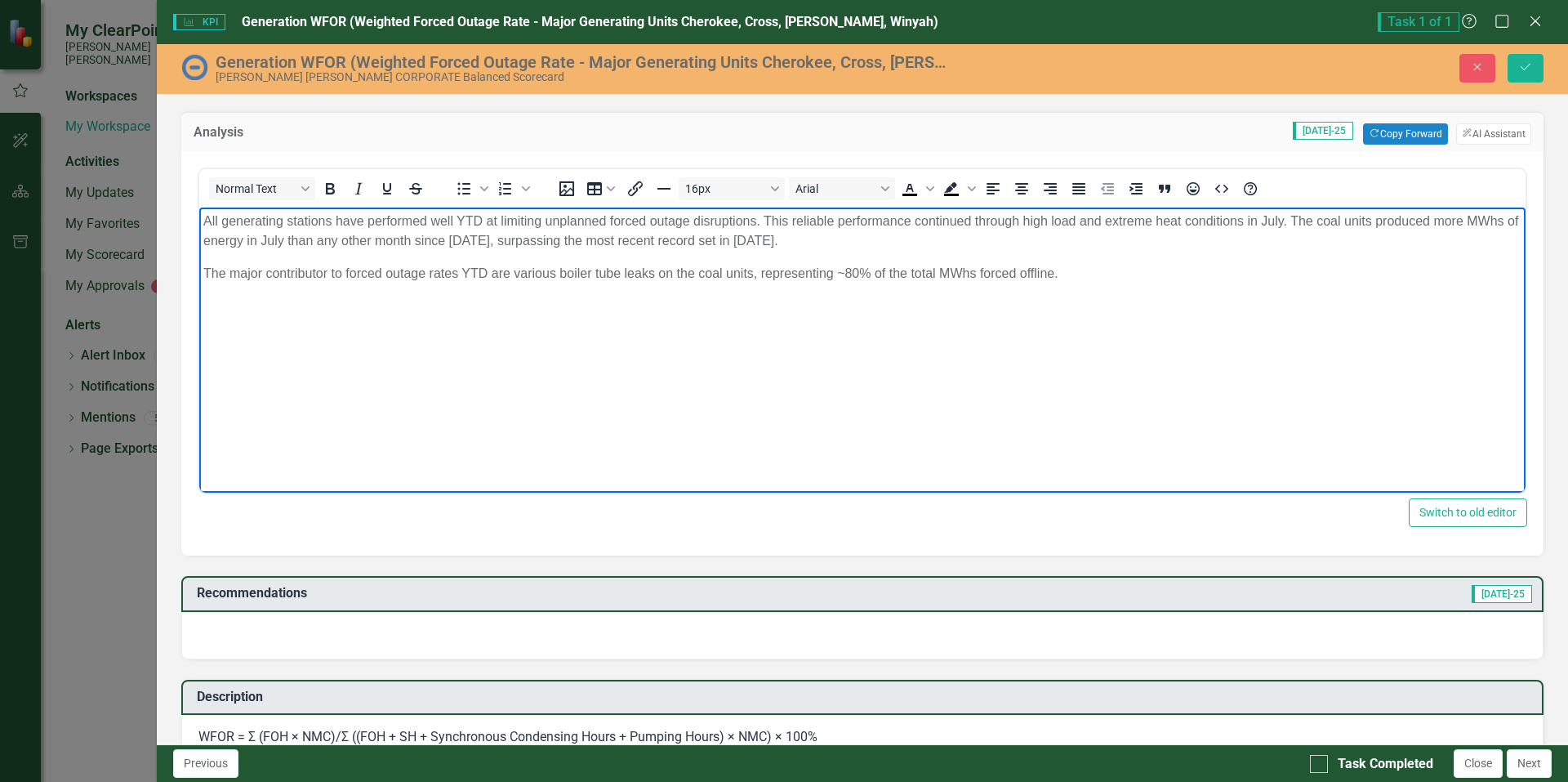
click at [1077, 272] on p "The major contributor to forced outage rates YTD are various boiler tube leaks …" at bounding box center [861, 274] width 1317 height 20
click at [1075, 270] on p "The major contributor to forced outage rates YTD are various boiler tube leaks …" at bounding box center [861, 274] width 1317 height 20
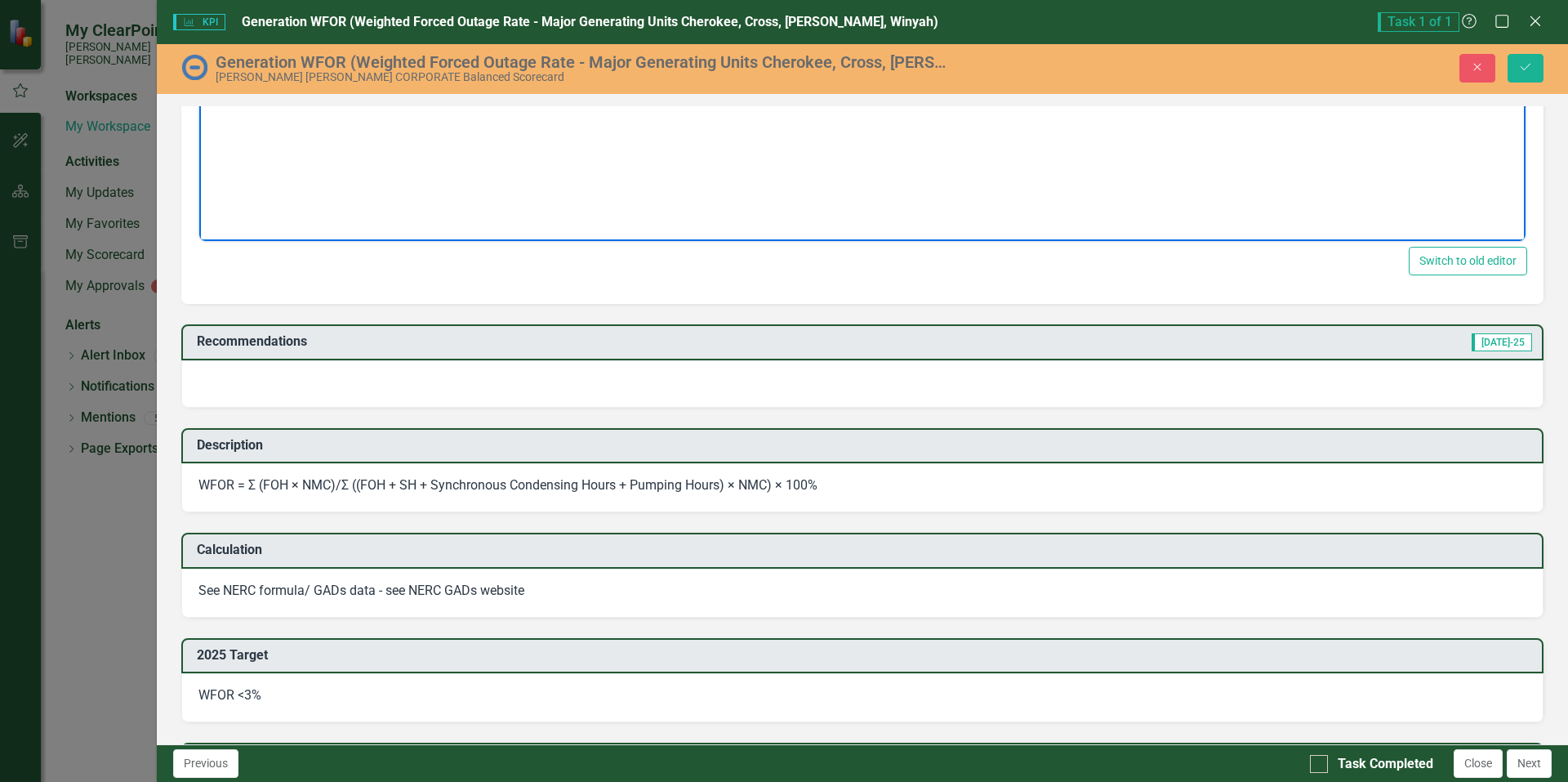
scroll to position [572, 0]
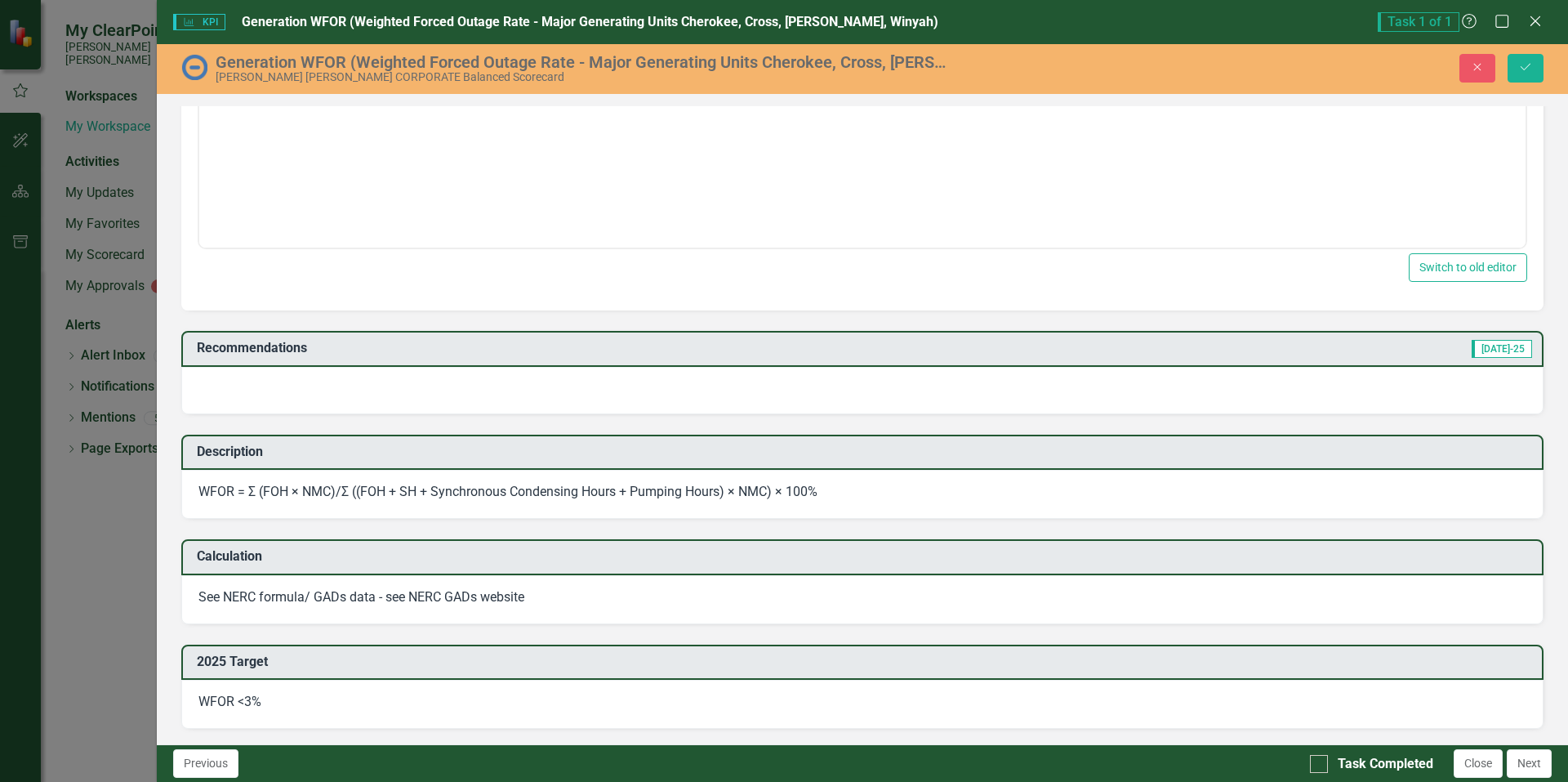
click at [306, 383] on div at bounding box center [862, 391] width 1362 height 48
click at [318, 393] on div at bounding box center [862, 391] width 1362 height 48
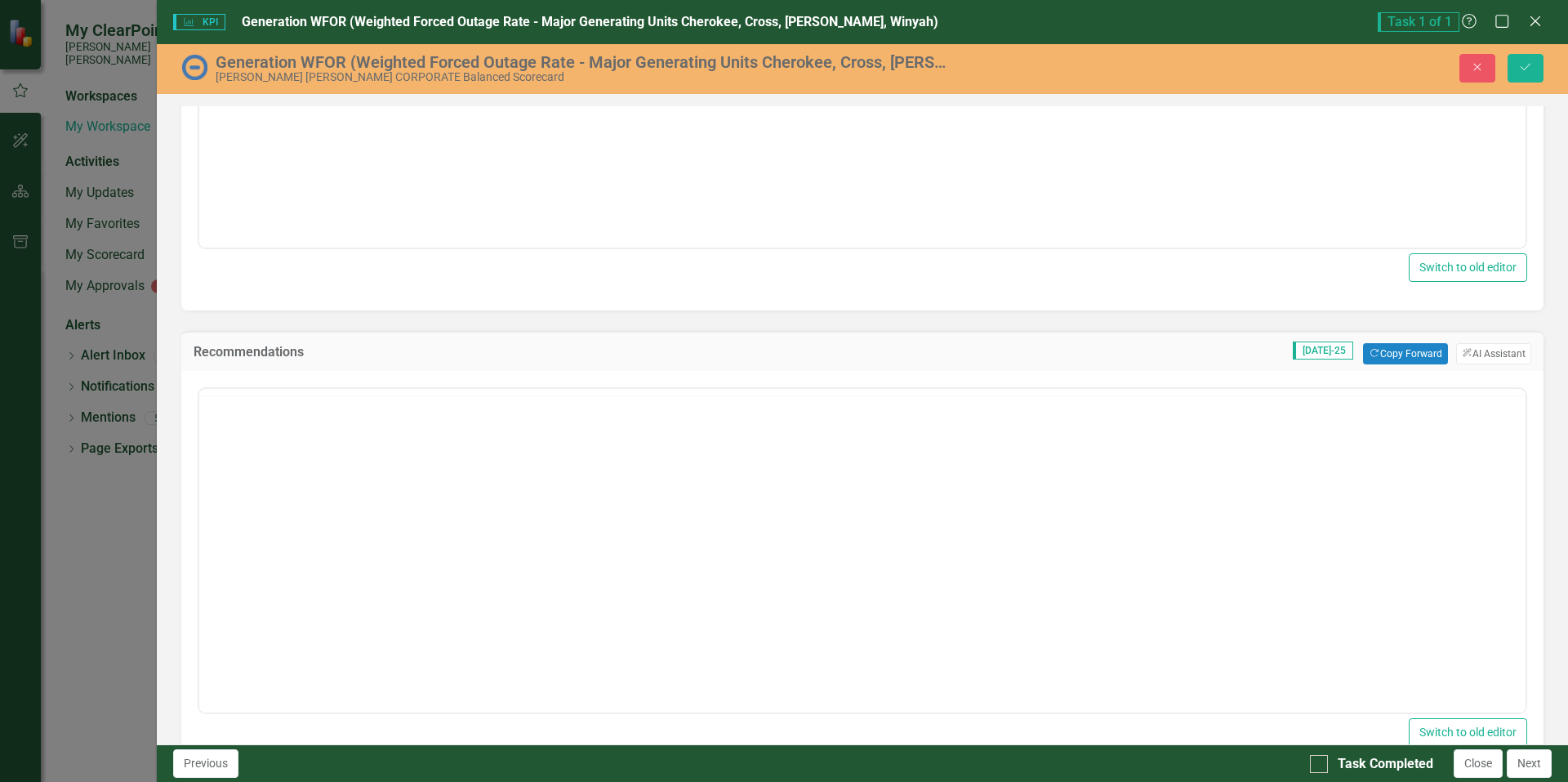
scroll to position [0, 0]
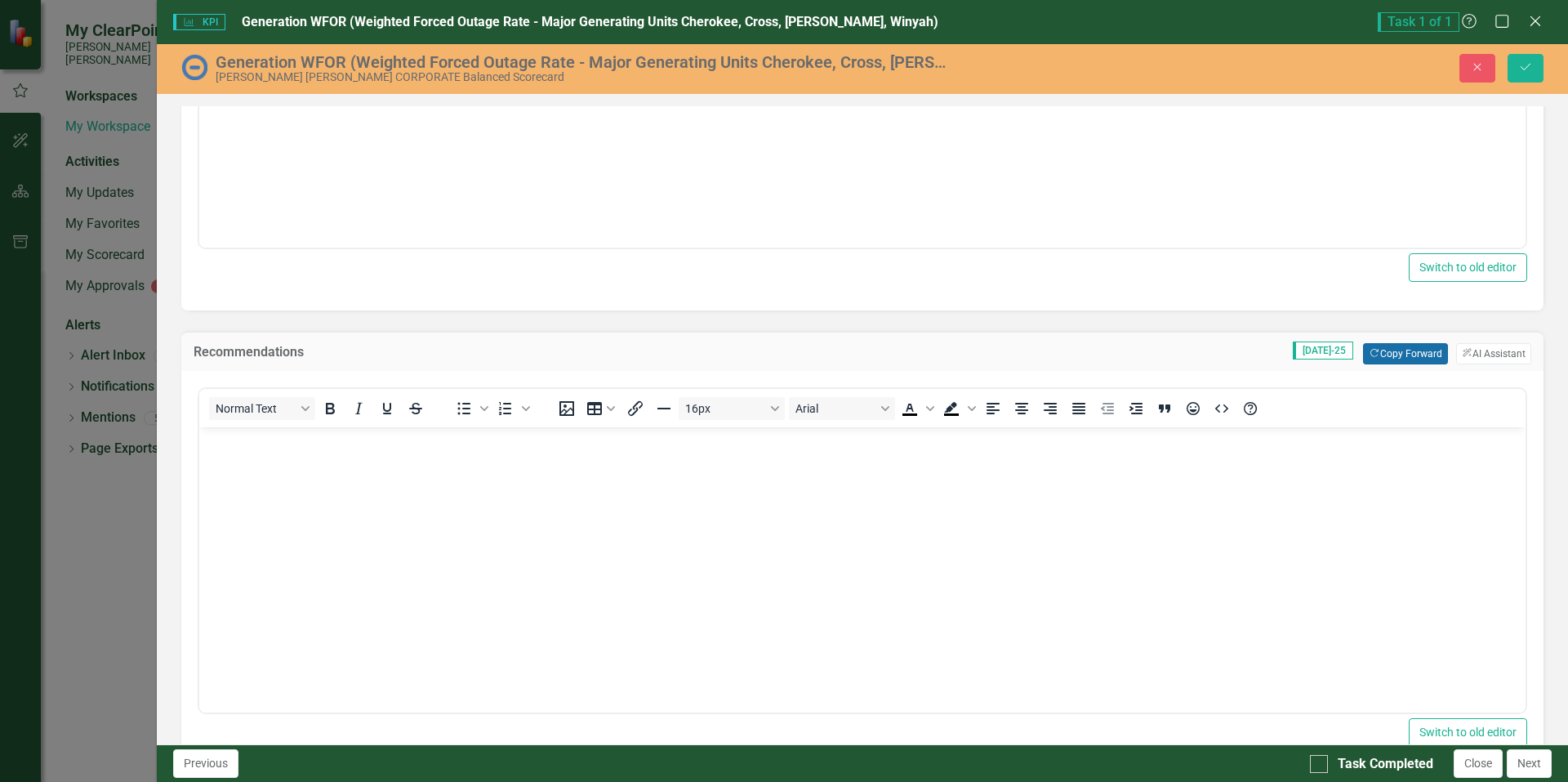
click at [1390, 353] on button "Copy Forward Copy Forward" at bounding box center [1405, 353] width 85 height 21
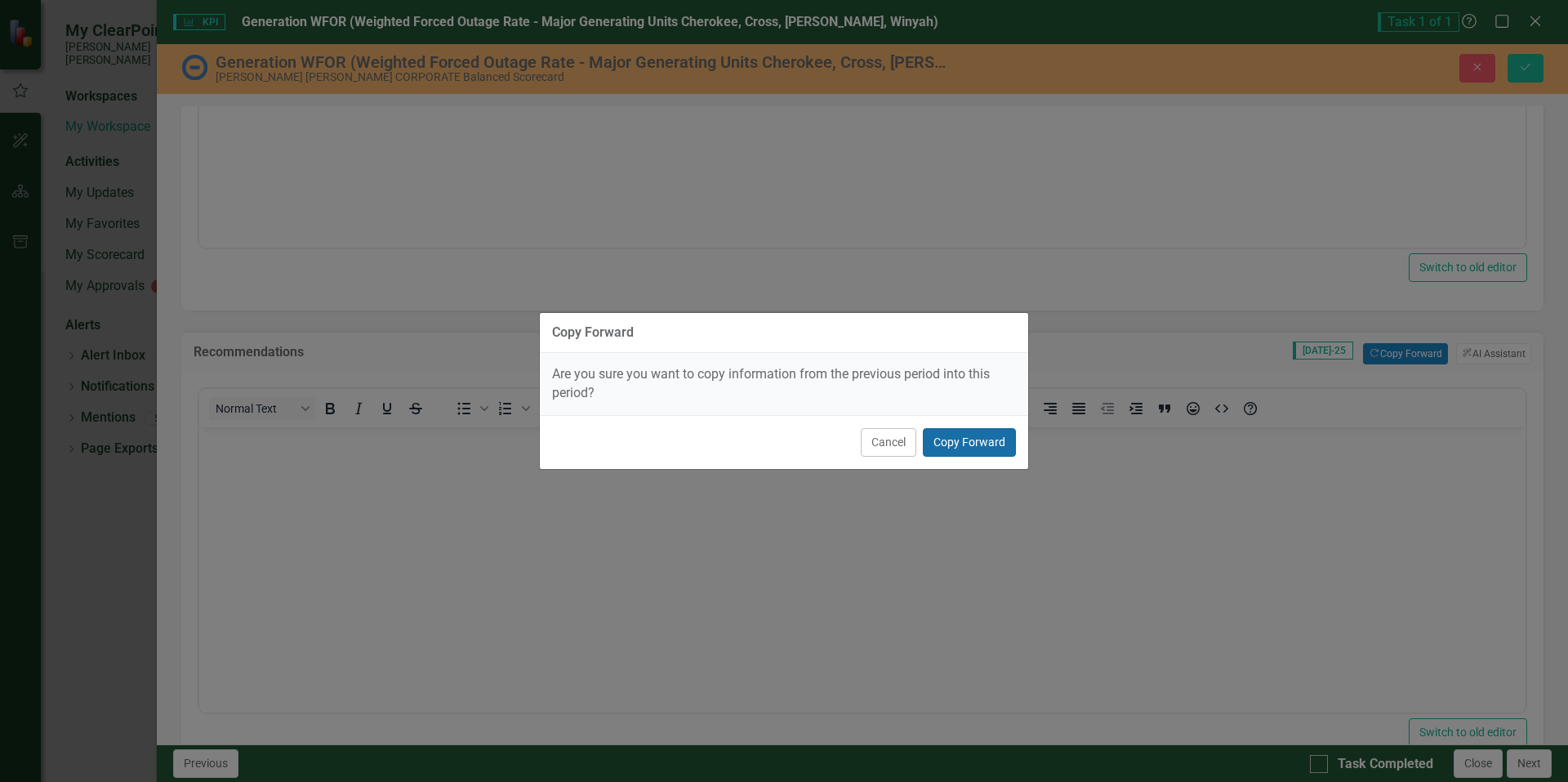
click at [982, 439] on button "Copy Forward" at bounding box center [969, 442] width 93 height 29
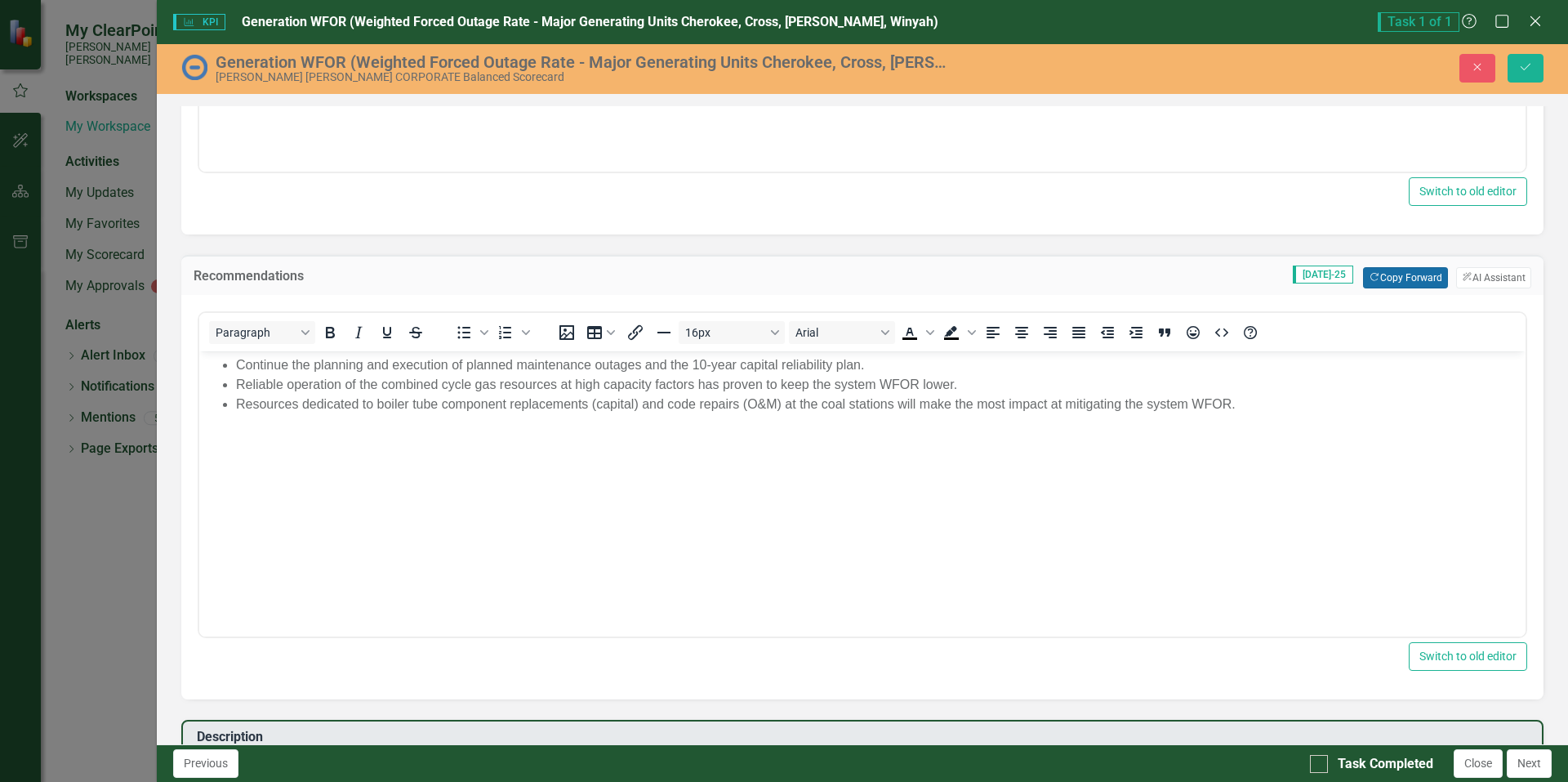
scroll to position [654, 0]
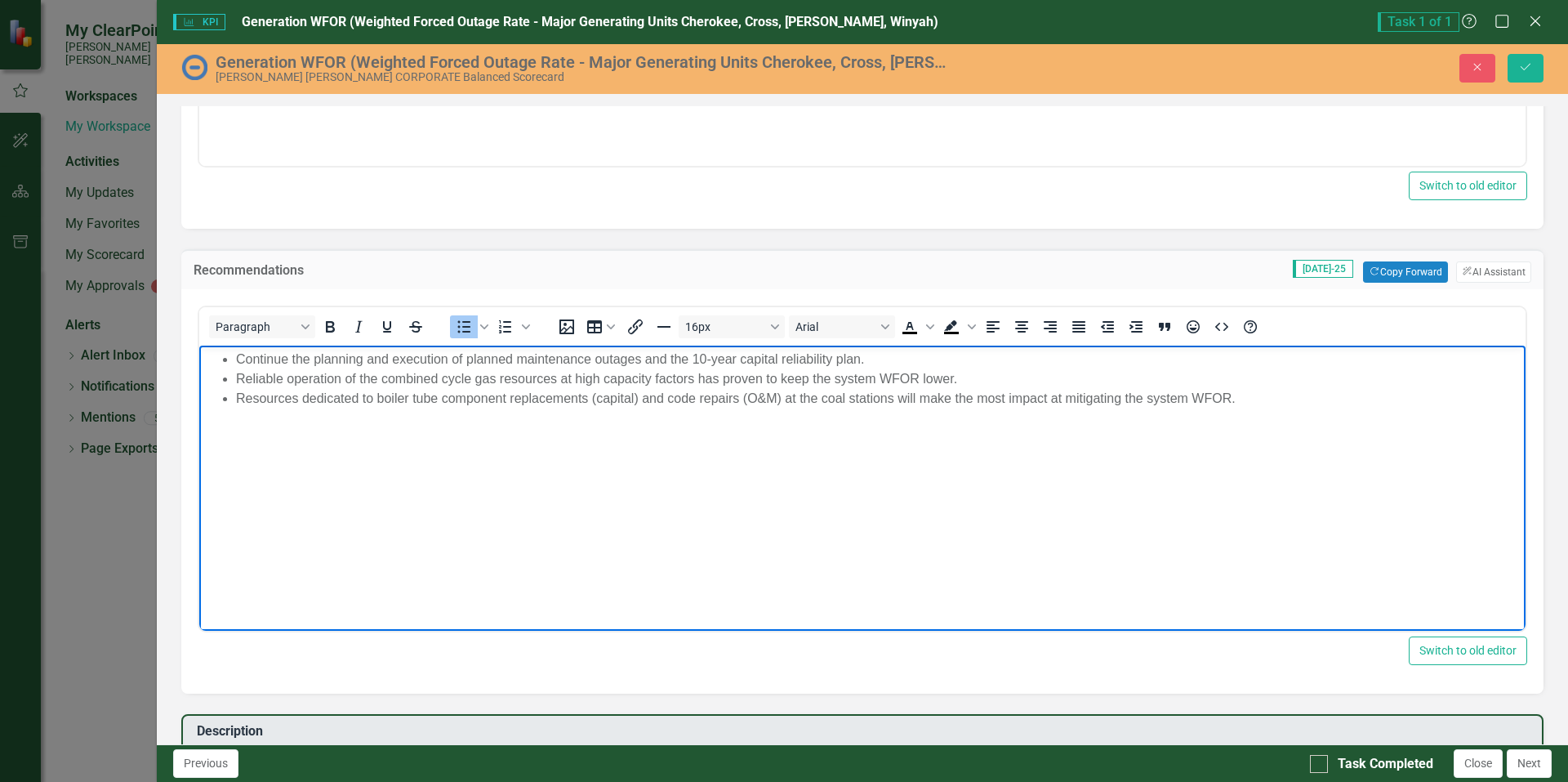
click at [367, 459] on body "Continue the planning and execution of planned maintenance outages and the 10-y…" at bounding box center [862, 468] width 1326 height 245
click at [251, 358] on li "Continue the planning and execution of planned maintenance outages and the 10-y…" at bounding box center [878, 359] width 1285 height 20
click at [1264, 396] on li "Resources dedicated to boiler tube component replacements (capital) and code re…" at bounding box center [878, 398] width 1285 height 20
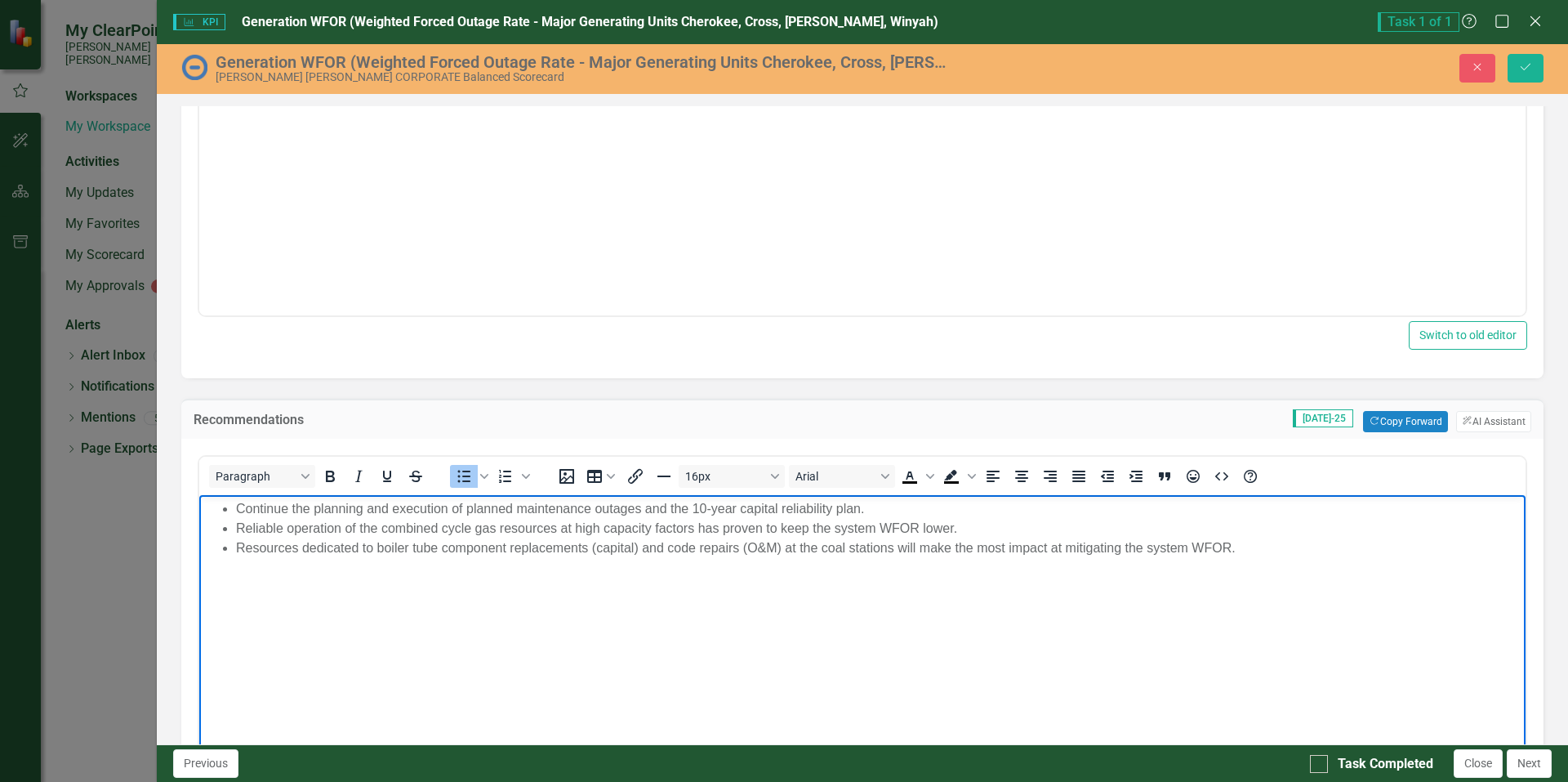
scroll to position [490, 0]
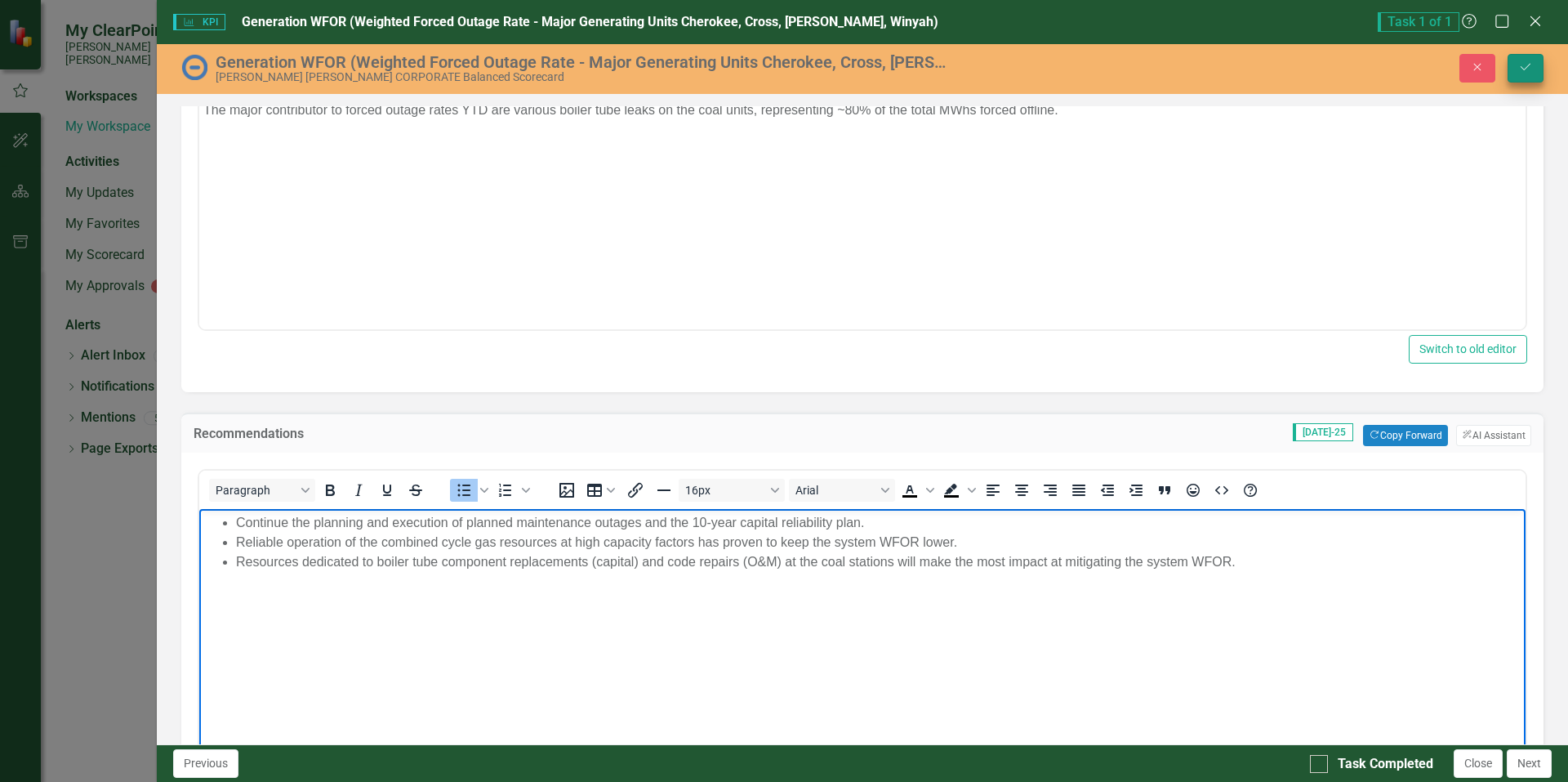
click at [1521, 69] on icon "Save" at bounding box center [1524, 67] width 14 height 11
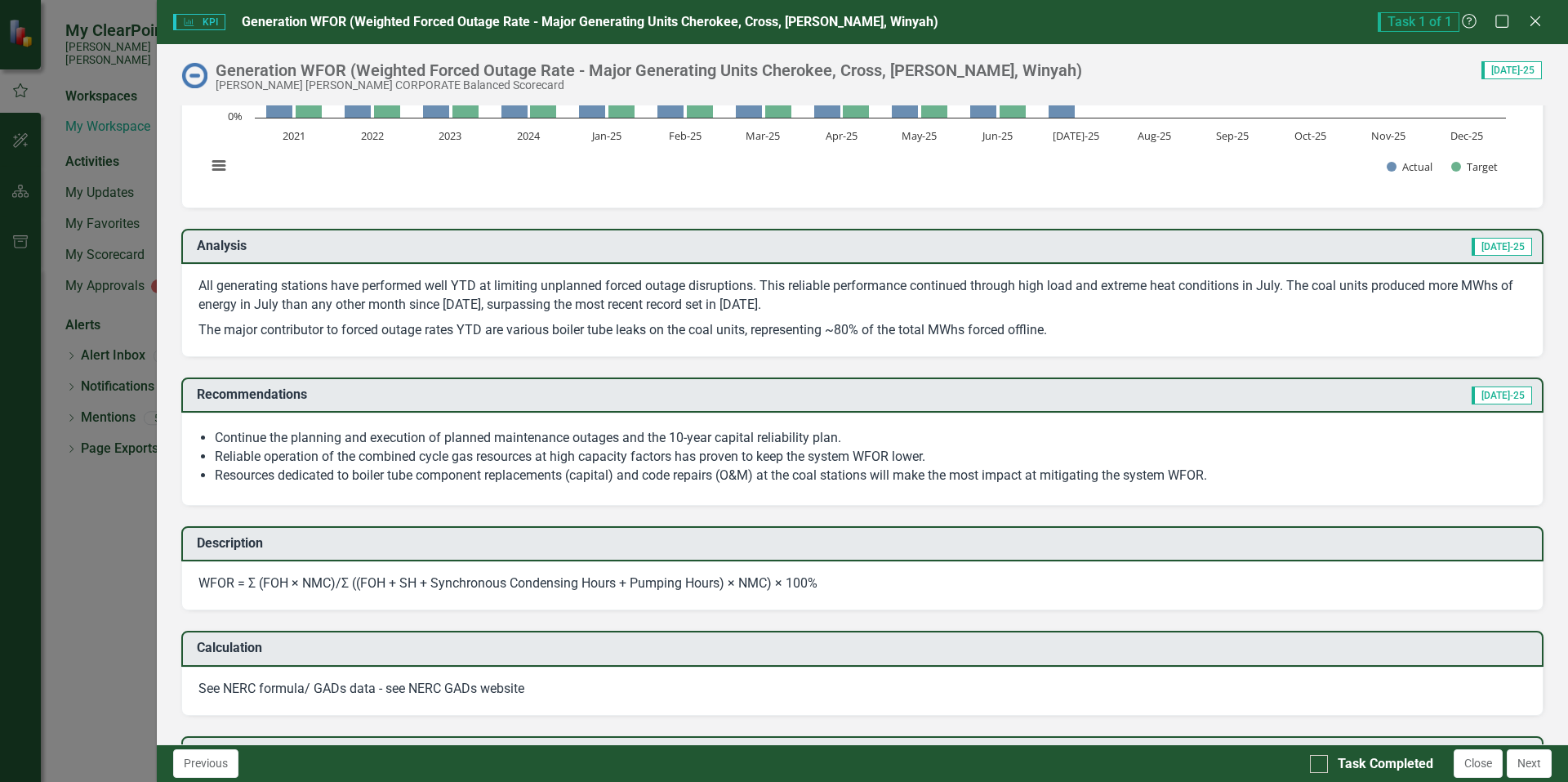
scroll to position [327, 0]
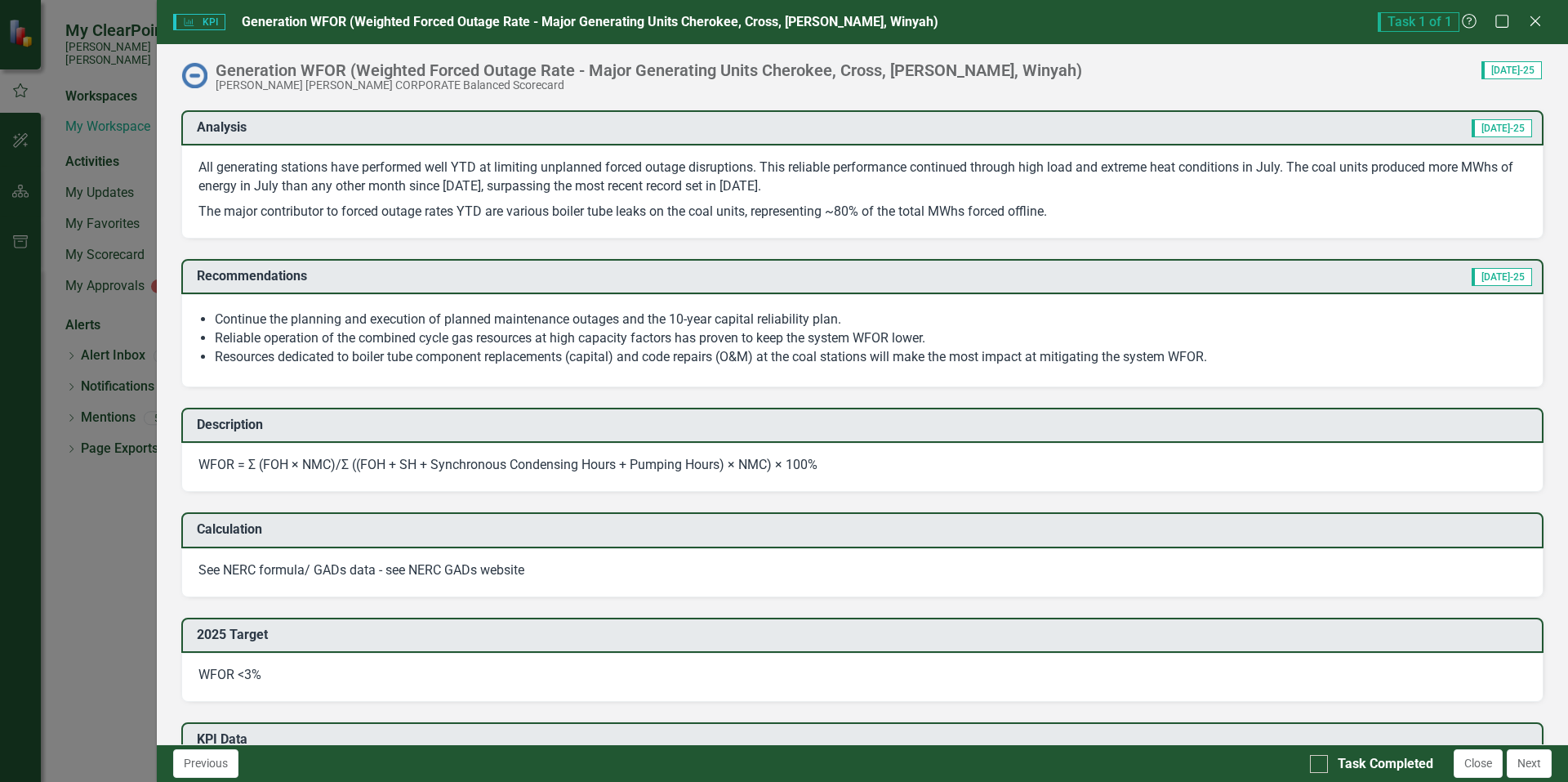
drag, startPoint x: 1053, startPoint y: 216, endPoint x: 607, endPoint y: 195, distance: 446.5
click at [595, 195] on span "All generating stations have performed well YTD at limiting unplanned forced ou…" at bounding box center [862, 190] width 1328 height 63
click at [591, 172] on p "All generating stations have performed well YTD at limiting unplanned forced ou…" at bounding box center [862, 179] width 1328 height 41
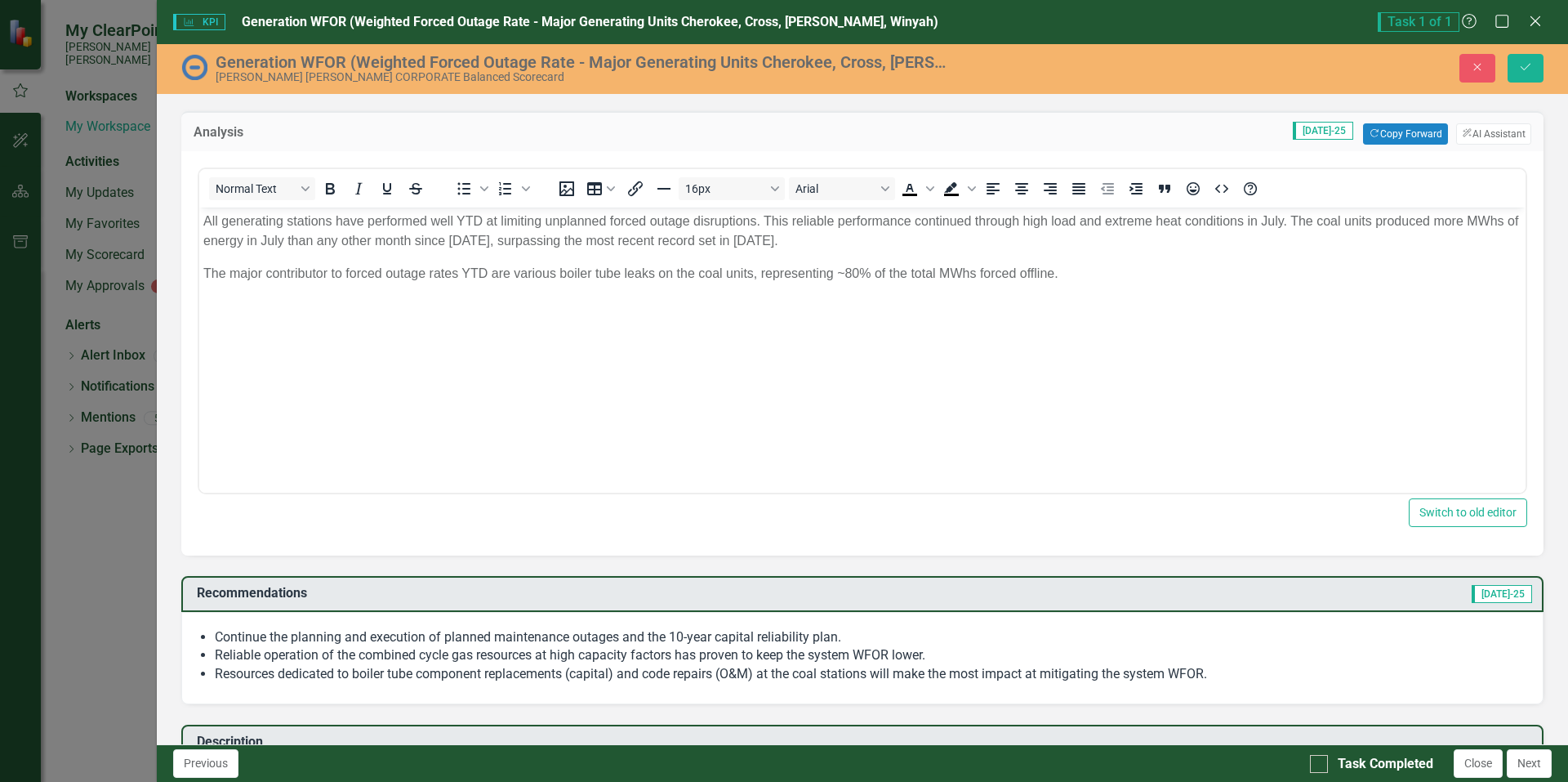
scroll to position [0, 0]
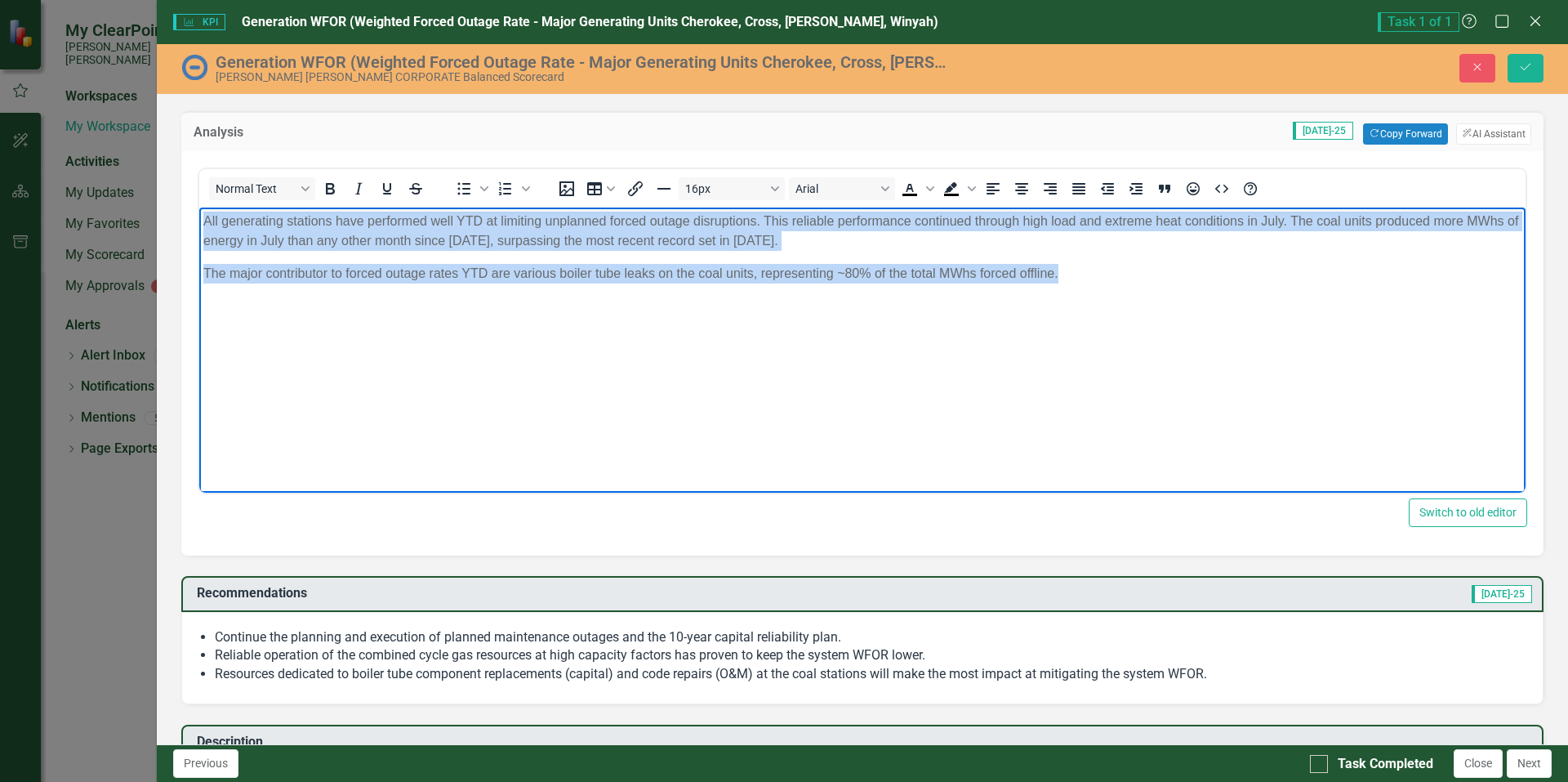
drag, startPoint x: 1060, startPoint y: 273, endPoint x: 203, endPoint y: 211, distance: 859.2
click at [203, 211] on body "All generating stations have performed well YTD at limiting unplanned forced ou…" at bounding box center [862, 330] width 1326 height 245
copy body "All generating stations have performed well YTD at limiting unplanned forced ou…"
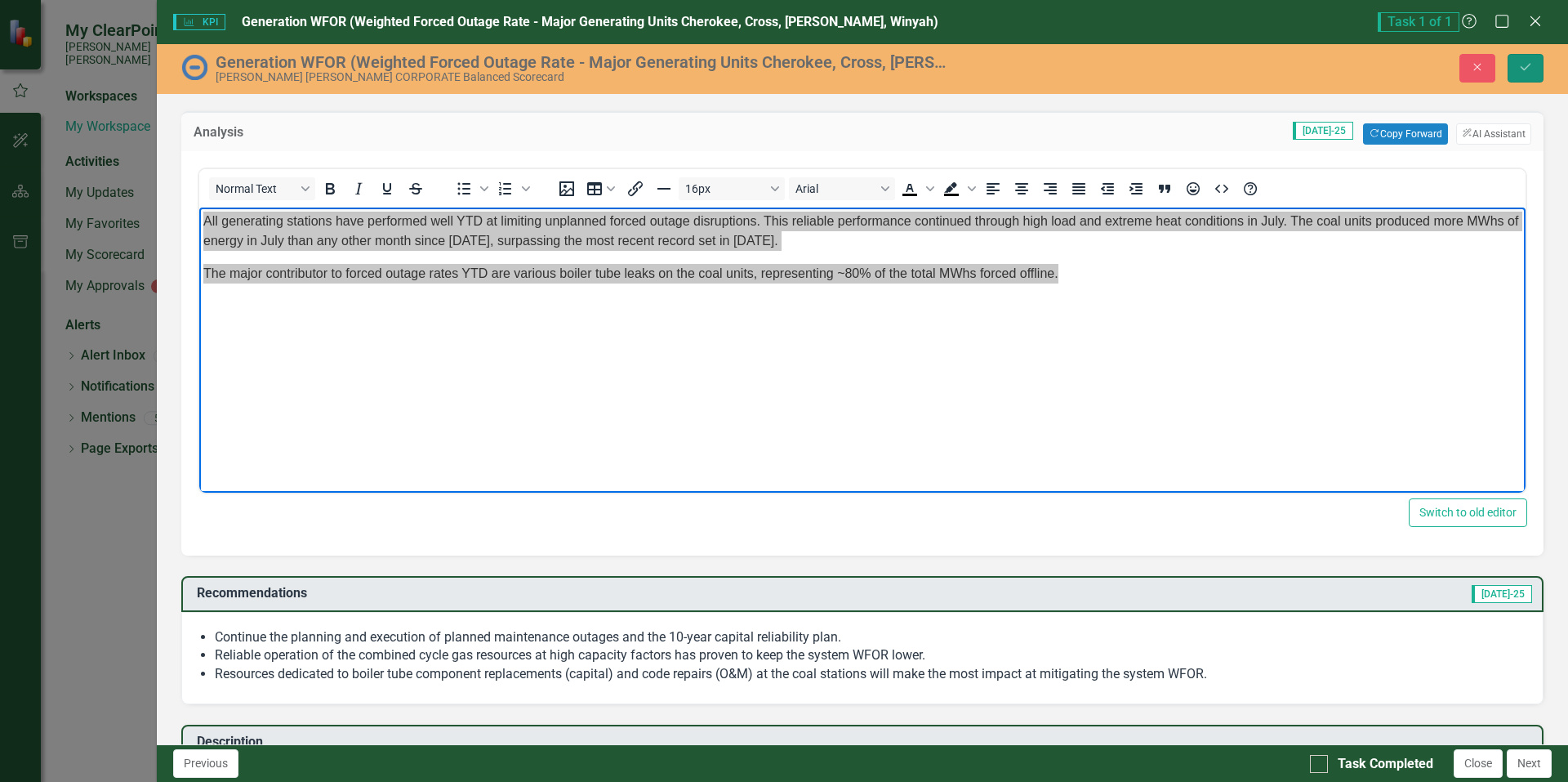
click at [1525, 63] on icon "Save" at bounding box center [1524, 67] width 14 height 11
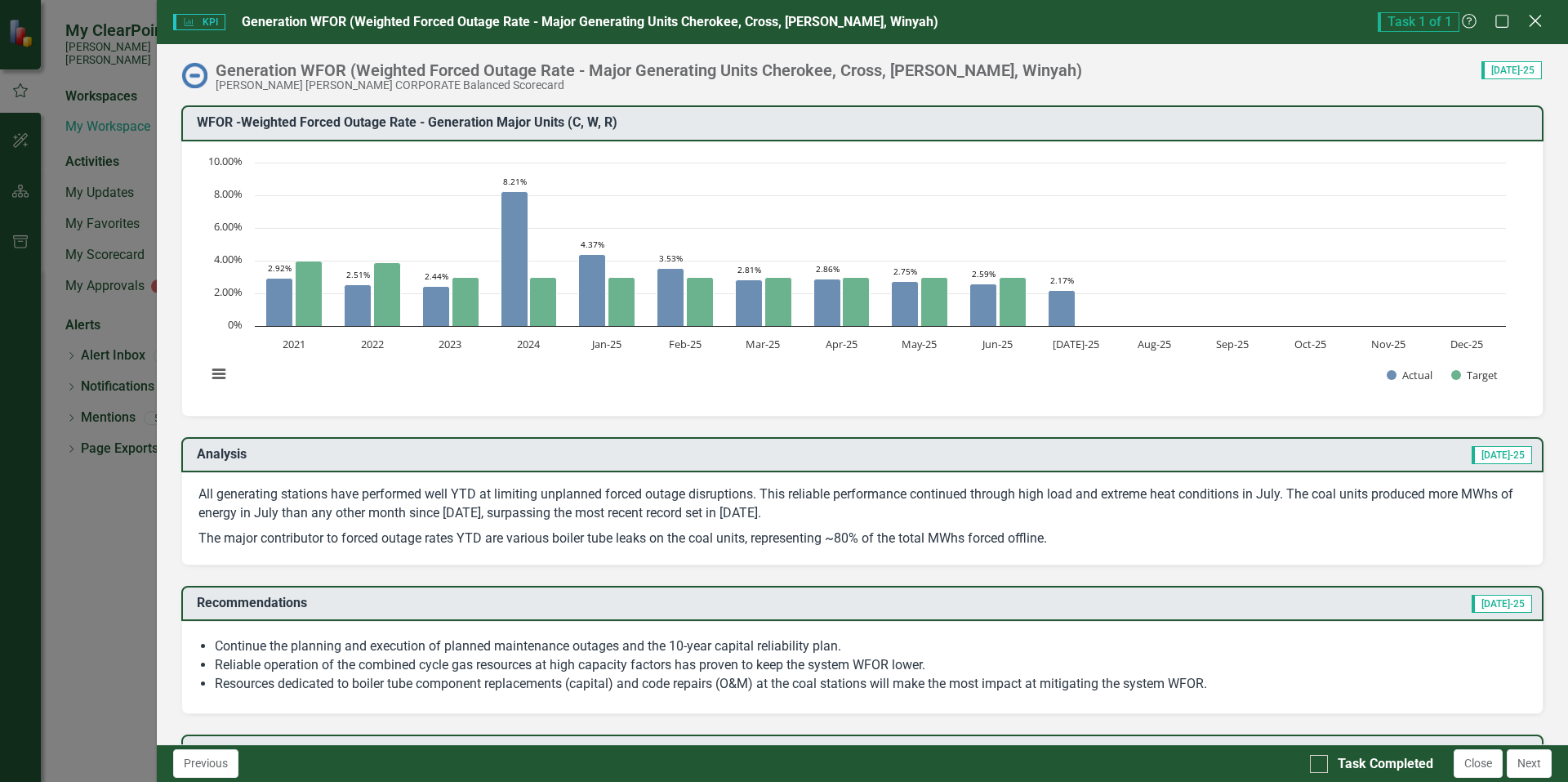
click at [1534, 20] on icon at bounding box center [1534, 20] width 12 height 12
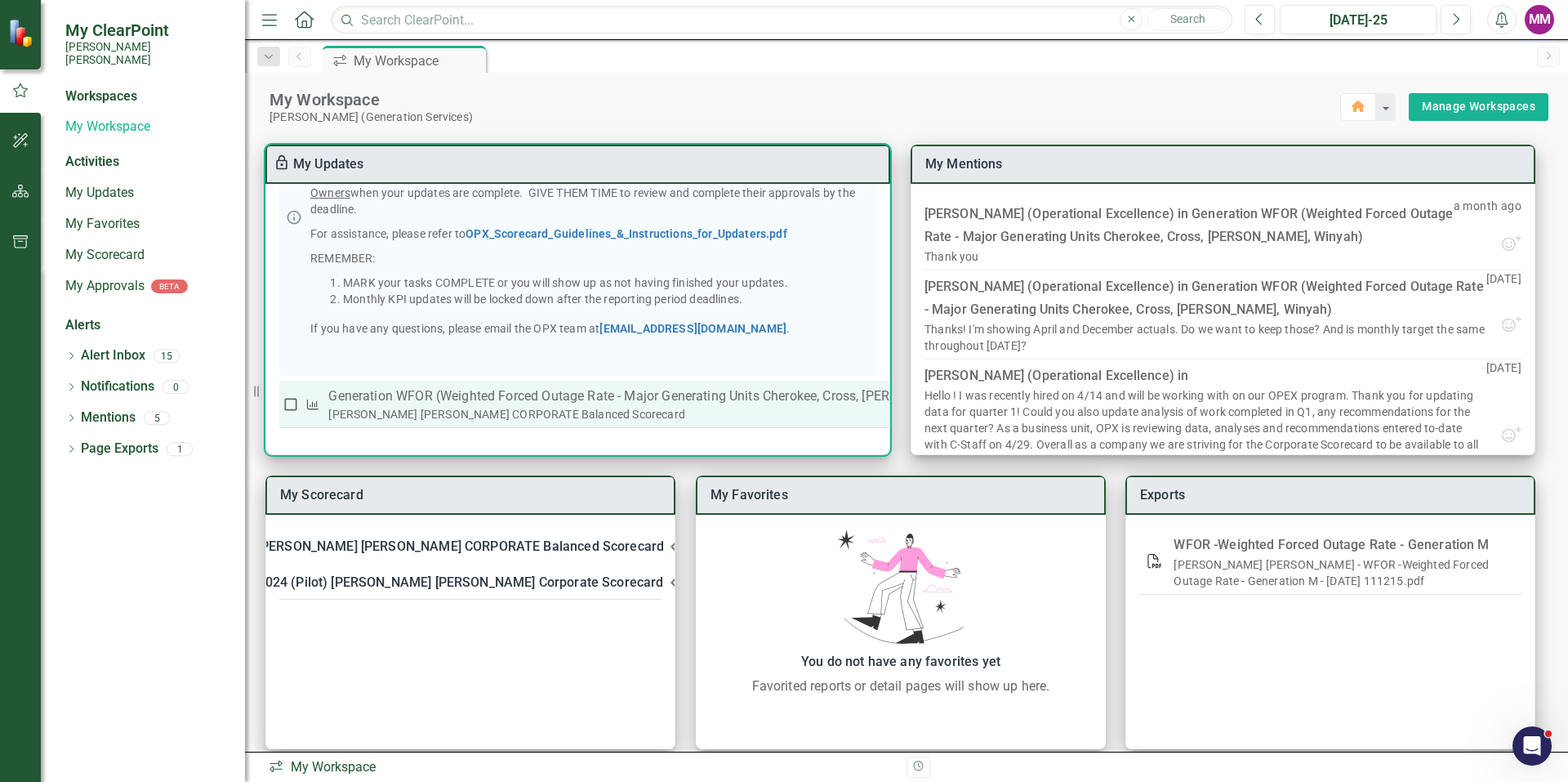
click at [416, 406] on div "[PERSON_NAME] [PERSON_NAME] CORPORATE Balanced Scorecard" at bounding box center [672, 413] width 688 height 16
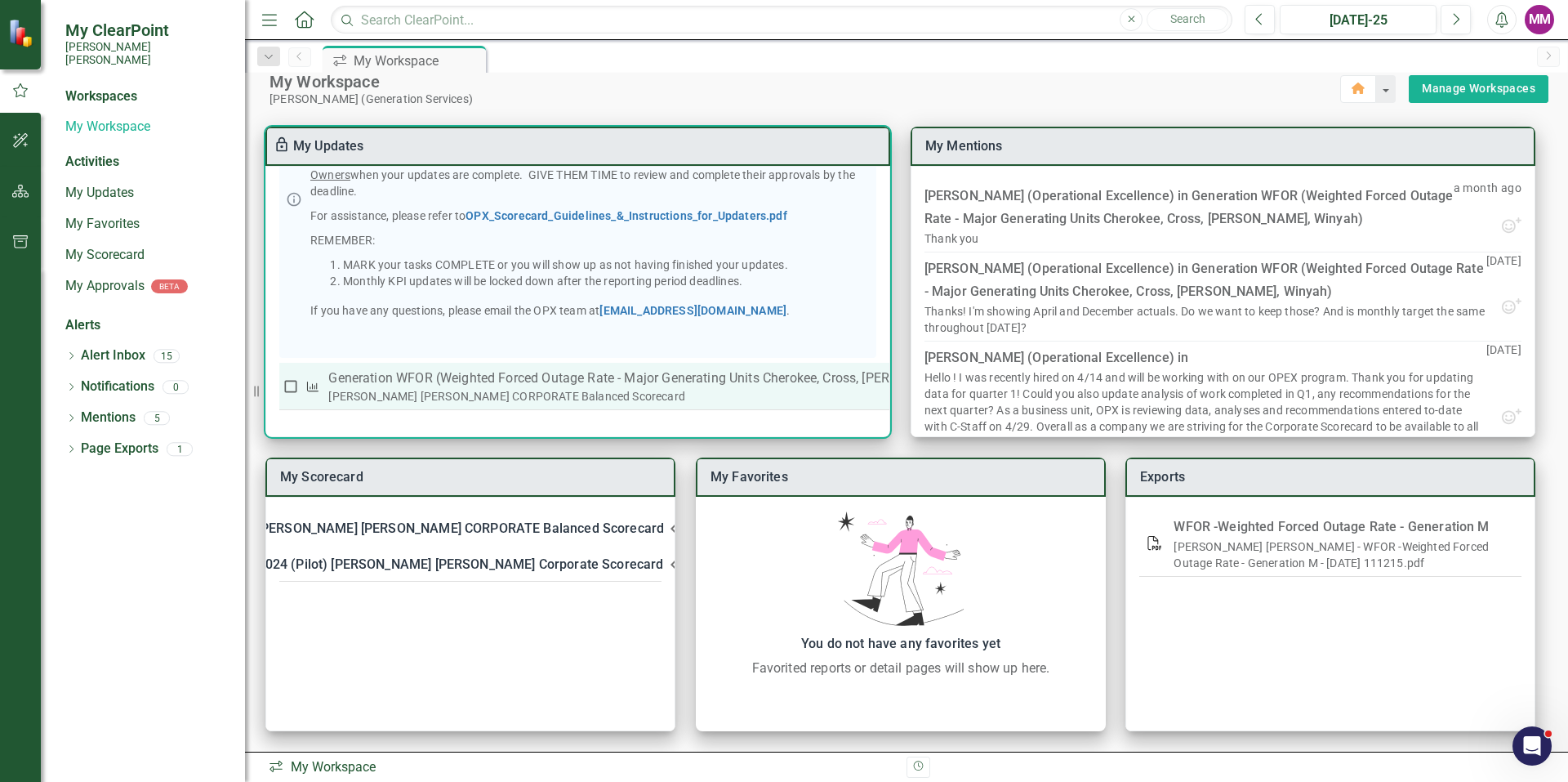
click at [293, 383] on input "checkbox" at bounding box center [290, 386] width 16 height 16
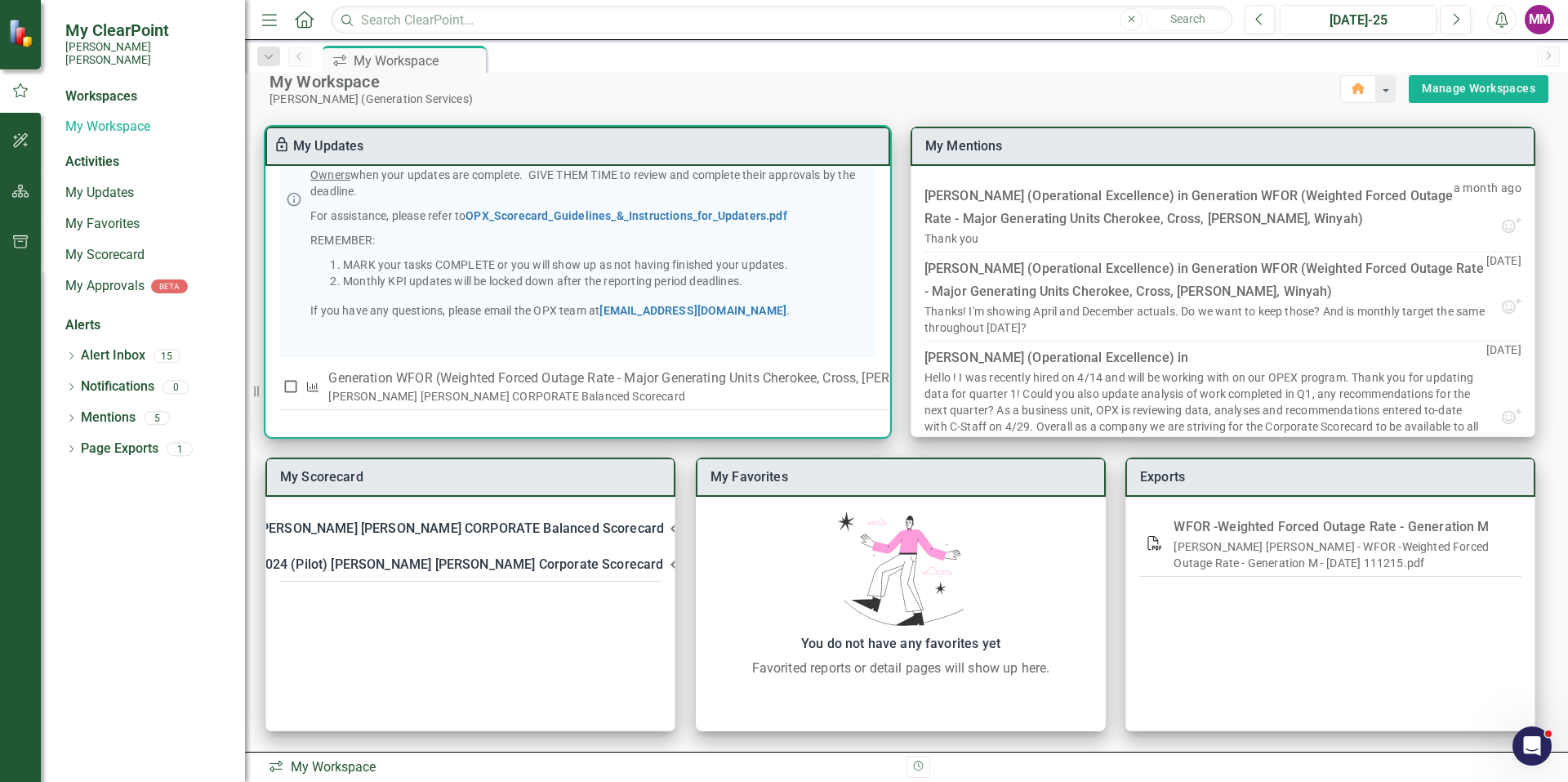
checkbox input "true"
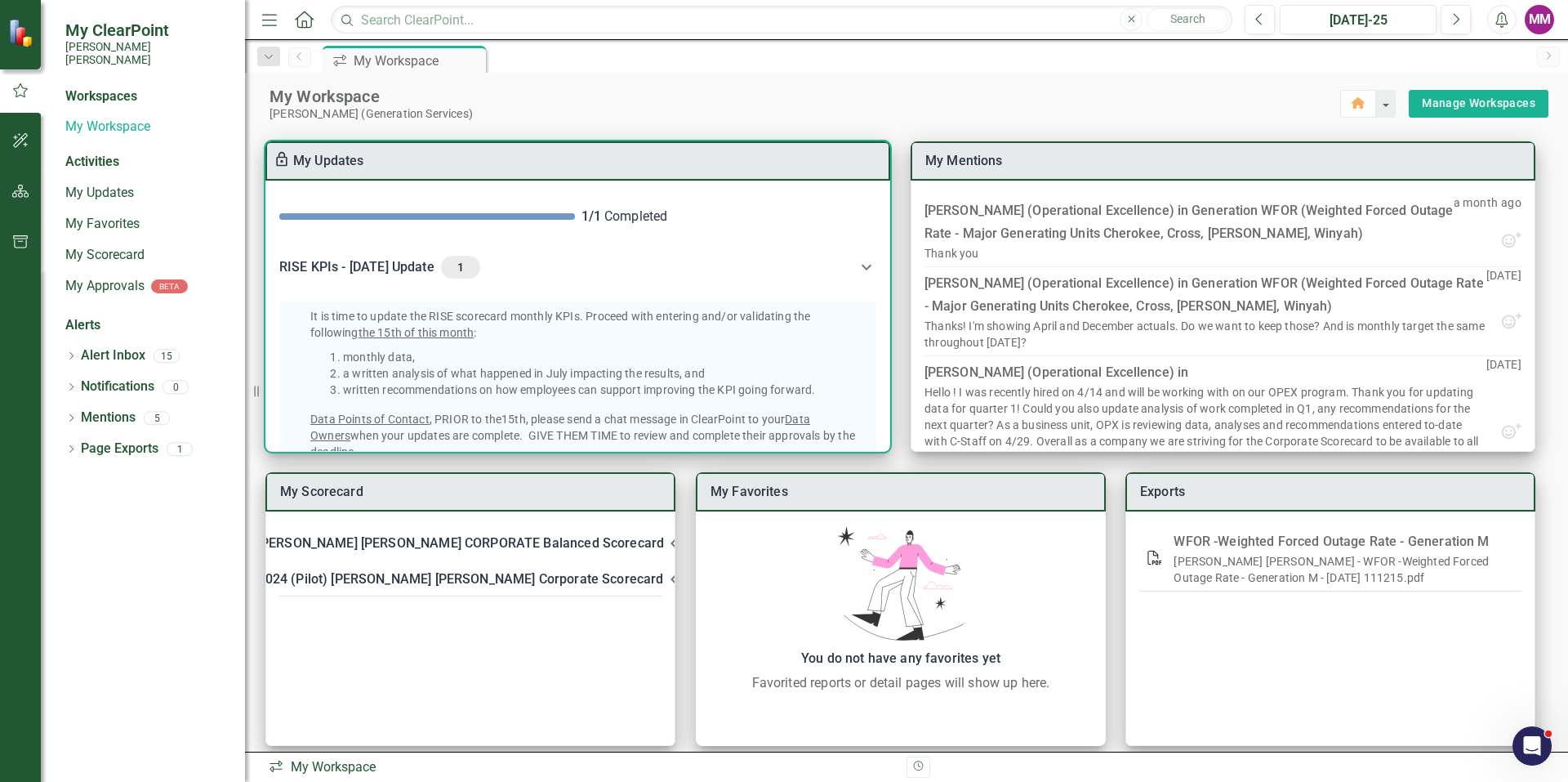
scroll to position [0, 0]
